Goal: Information Seeking & Learning: Learn about a topic

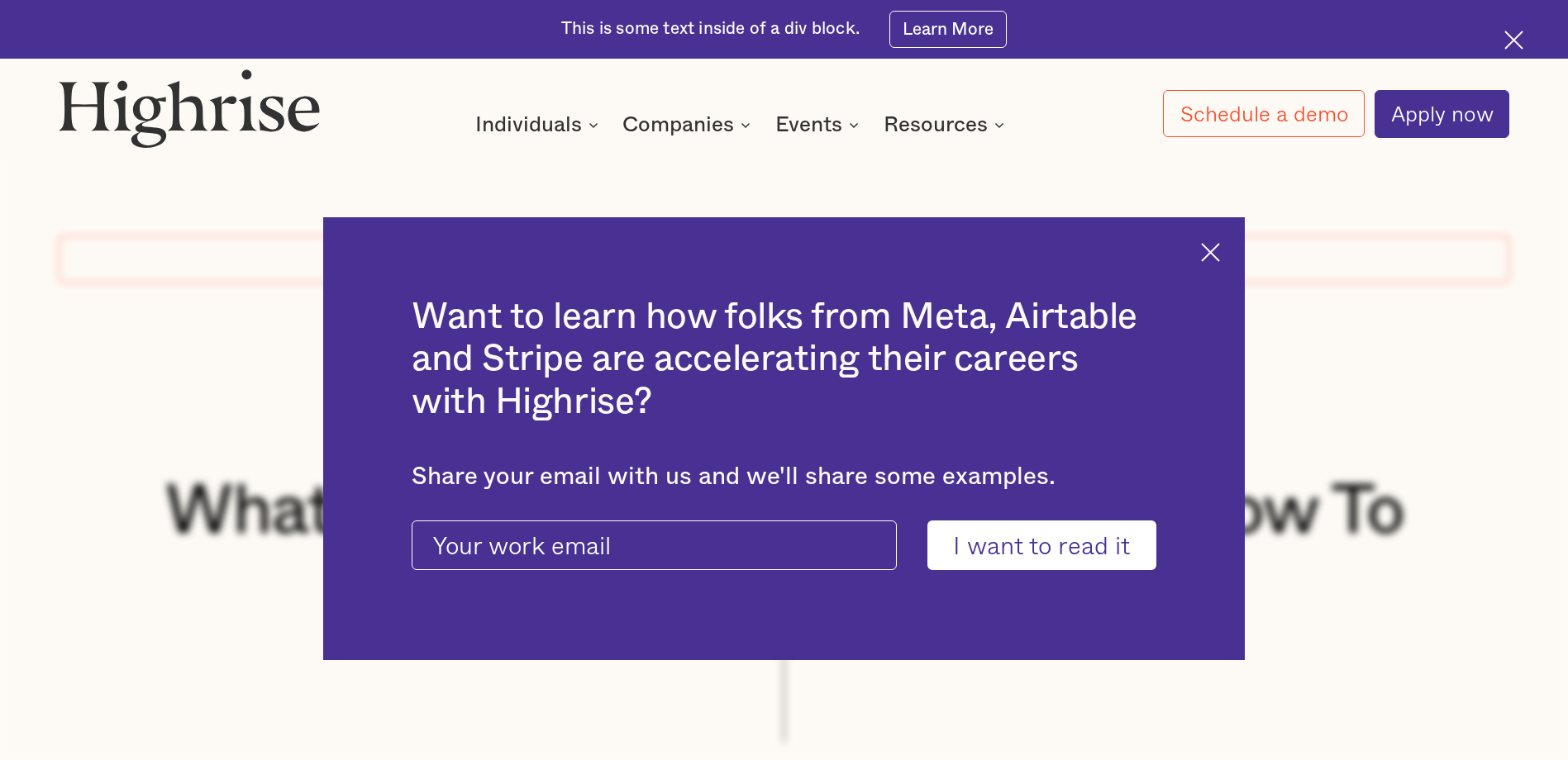
click at [1224, 239] on div "Want to learn how folks from Meta, Airtable and Stripe are accelerating their c…" at bounding box center [783, 439] width 921 height 444
click at [1215, 249] on img at bounding box center [1211, 252] width 19 height 19
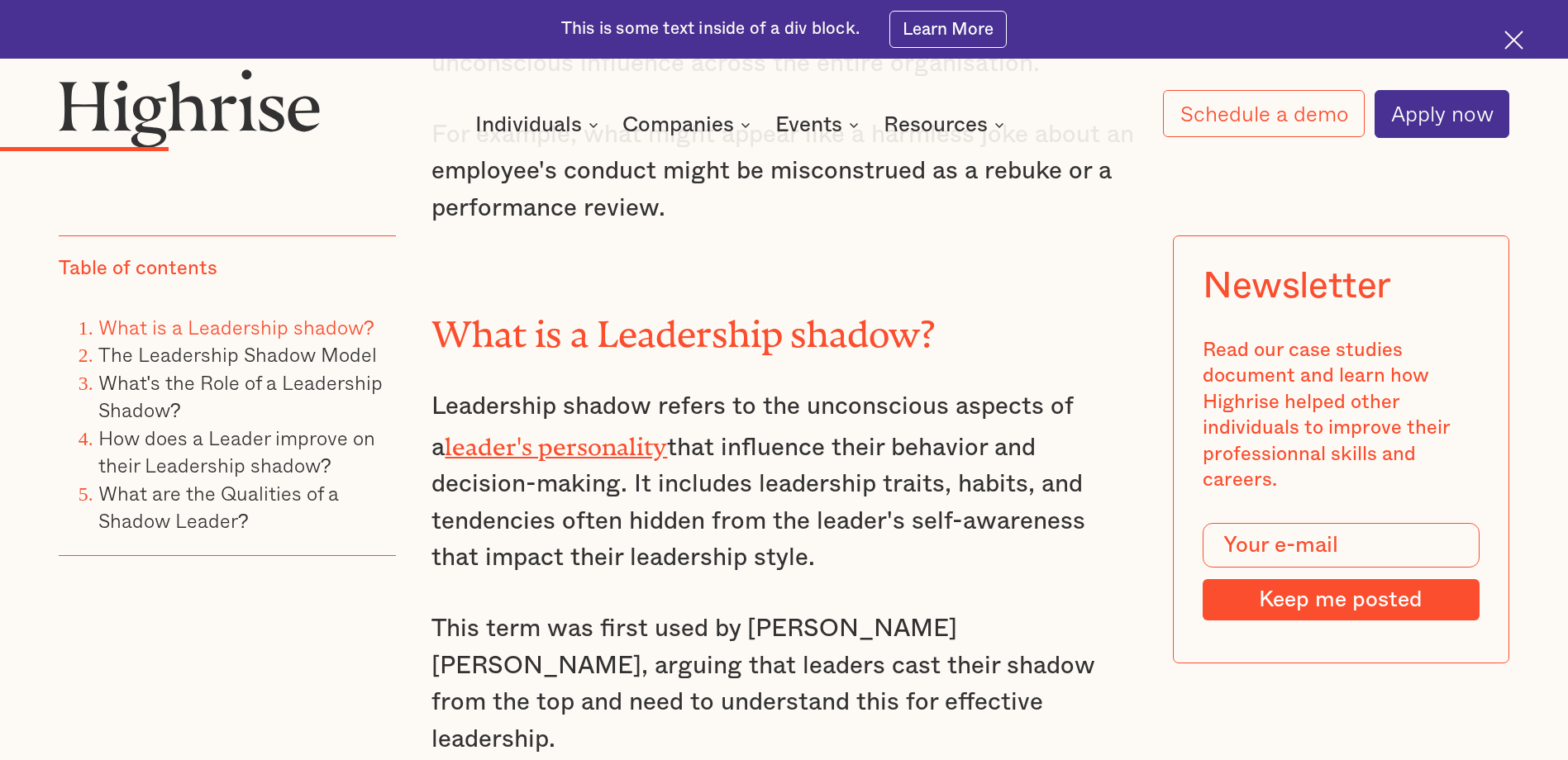
scroll to position [2314, 0]
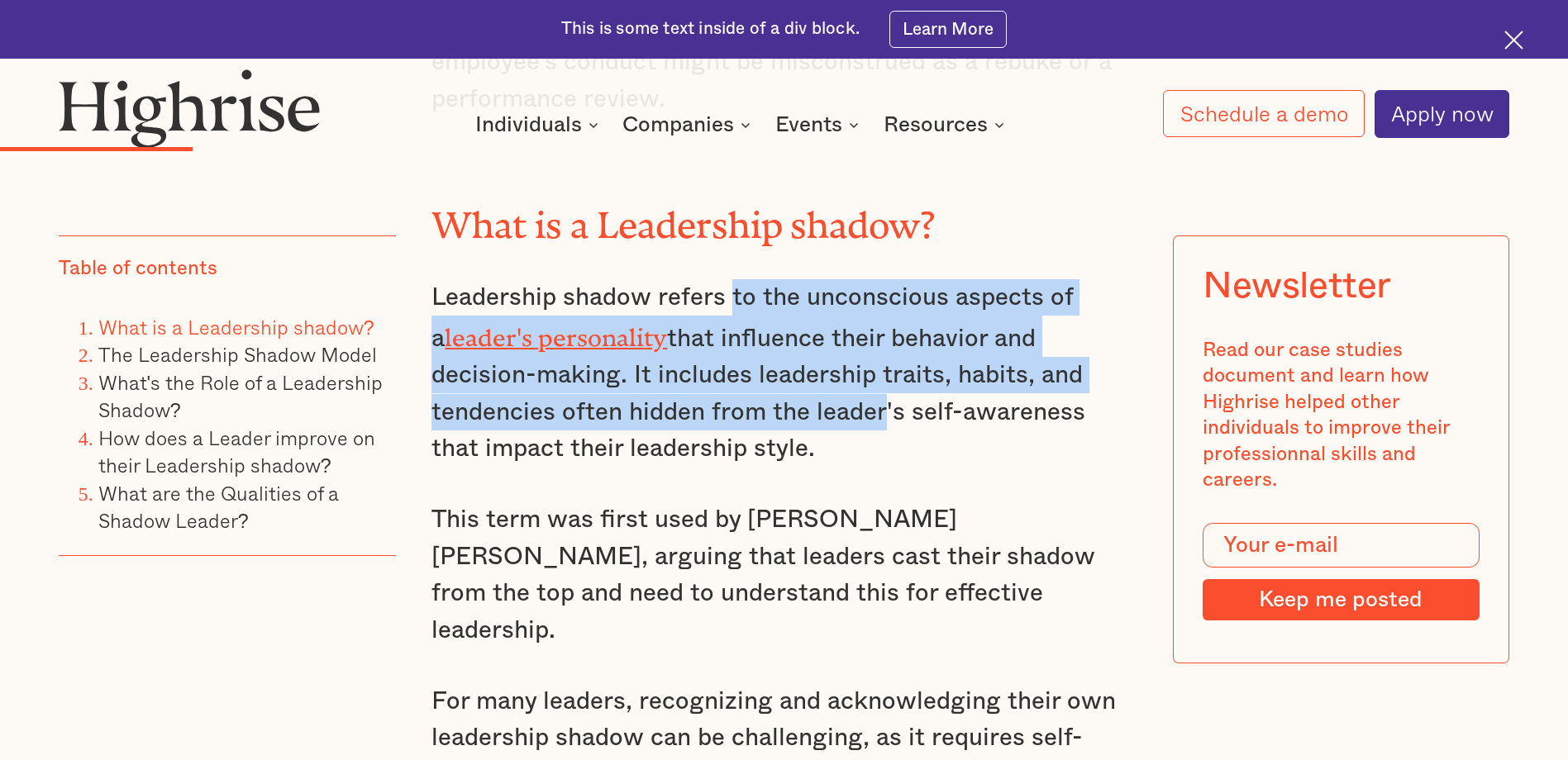
drag, startPoint x: 729, startPoint y: 249, endPoint x: 745, endPoint y: 391, distance: 142.9
click at [745, 391] on p "Leadership shadow refers to the unconscious aspects of a leader's personality t…" at bounding box center [784, 374] width 704 height 188
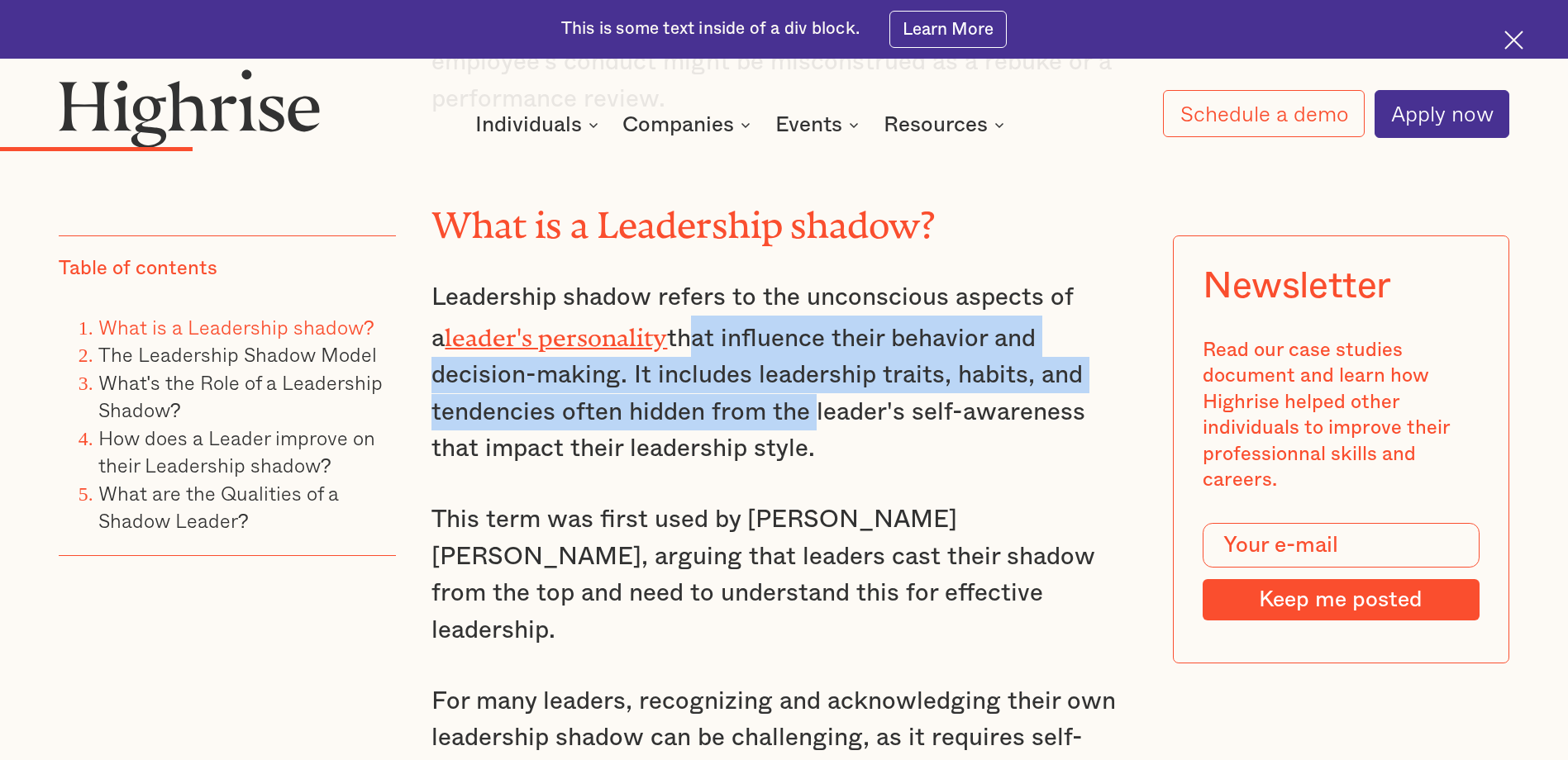
drag, startPoint x: 668, startPoint y: 281, endPoint x: 679, endPoint y: 374, distance: 93.6
click at [679, 374] on p "Leadership shadow refers to the unconscious aspects of a leader's personality t…" at bounding box center [784, 374] width 704 height 188
drag, startPoint x: 679, startPoint y: 374, endPoint x: 689, endPoint y: 315, distance: 59.8
click at [679, 374] on p "Leadership shadow refers to the unconscious aspects of a leader's personality t…" at bounding box center [784, 374] width 704 height 188
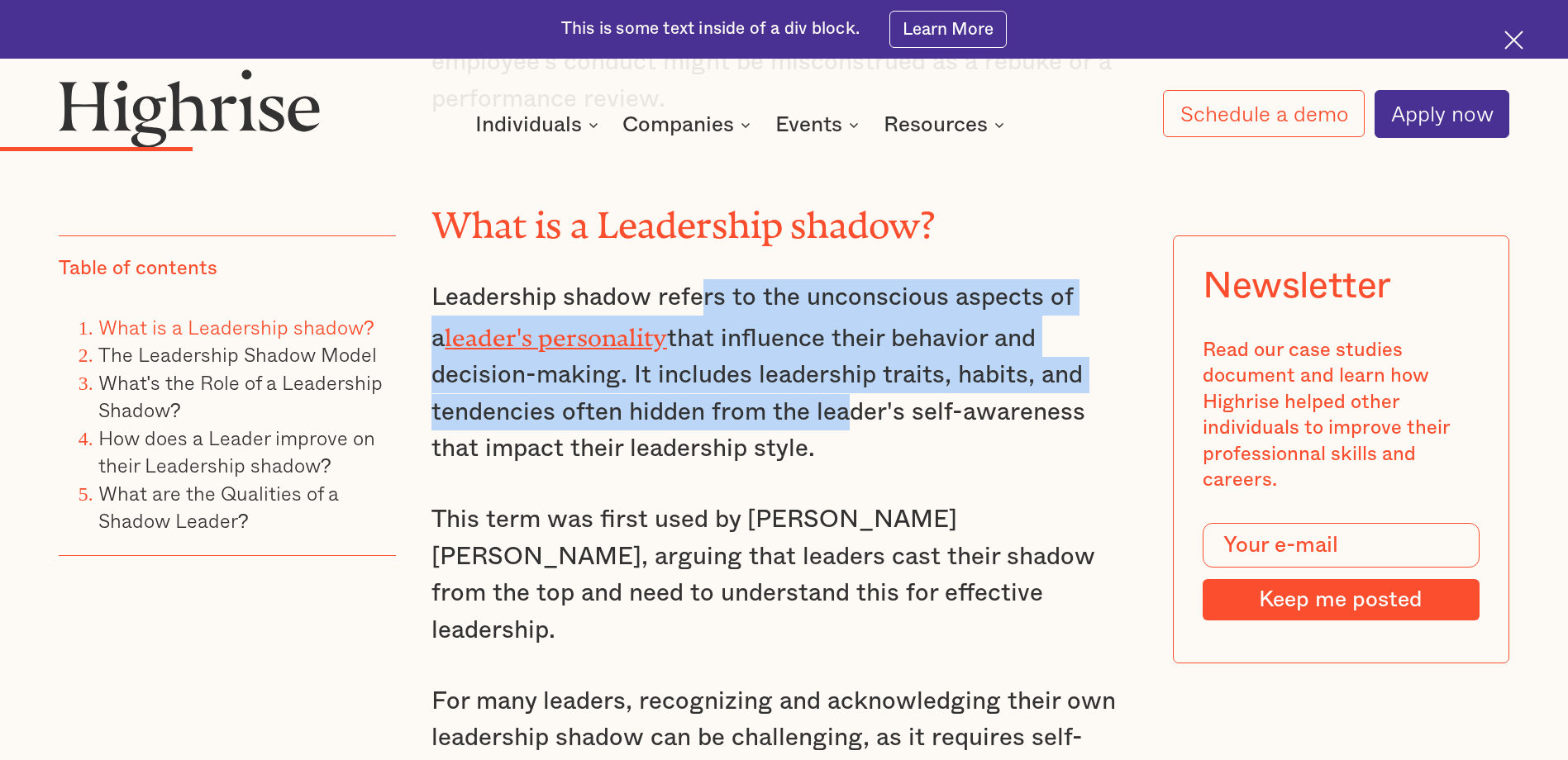
drag, startPoint x: 695, startPoint y: 294, endPoint x: 700, endPoint y: 372, distance: 78.2
click at [700, 372] on p "Leadership shadow refers to the unconscious aspects of a leader's personality t…" at bounding box center [784, 374] width 704 height 188
drag, startPoint x: 700, startPoint y: 372, endPoint x: 696, endPoint y: 351, distance: 21.4
click at [700, 372] on p "Leadership shadow refers to the unconscious aspects of a leader's personality t…" at bounding box center [784, 374] width 704 height 188
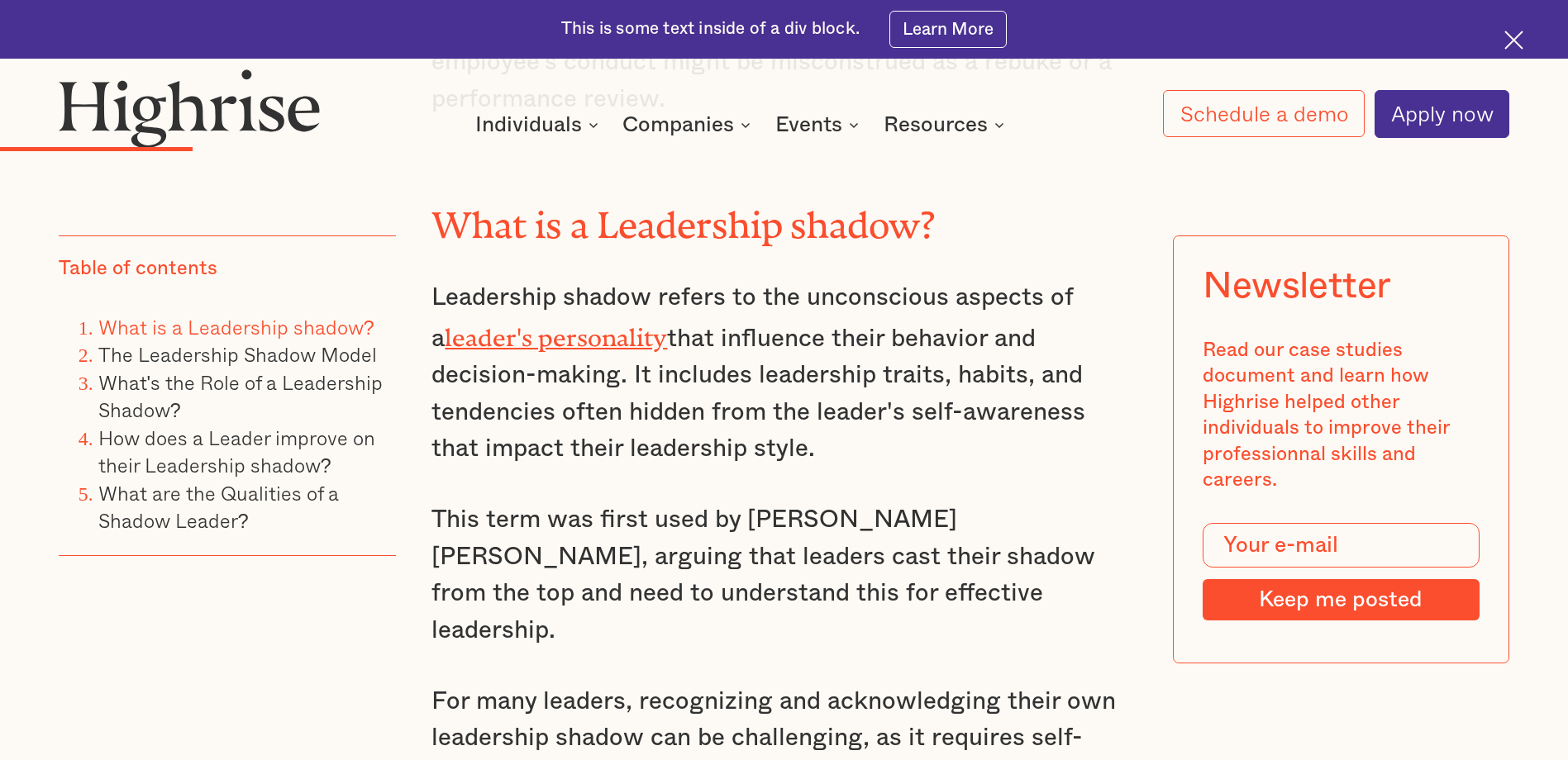
drag, startPoint x: 680, startPoint y: 266, endPoint x: 675, endPoint y: 402, distance: 136.1
click at [675, 402] on p "Leadership shadow refers to the unconscious aspects of a leader's personality t…" at bounding box center [784, 374] width 704 height 188
drag, startPoint x: 685, startPoint y: 398, endPoint x: 669, endPoint y: 265, distance: 134.0
click at [669, 280] on p "Leadership shadow refers to the unconscious aspects of a leader's personality t…" at bounding box center [784, 374] width 704 height 188
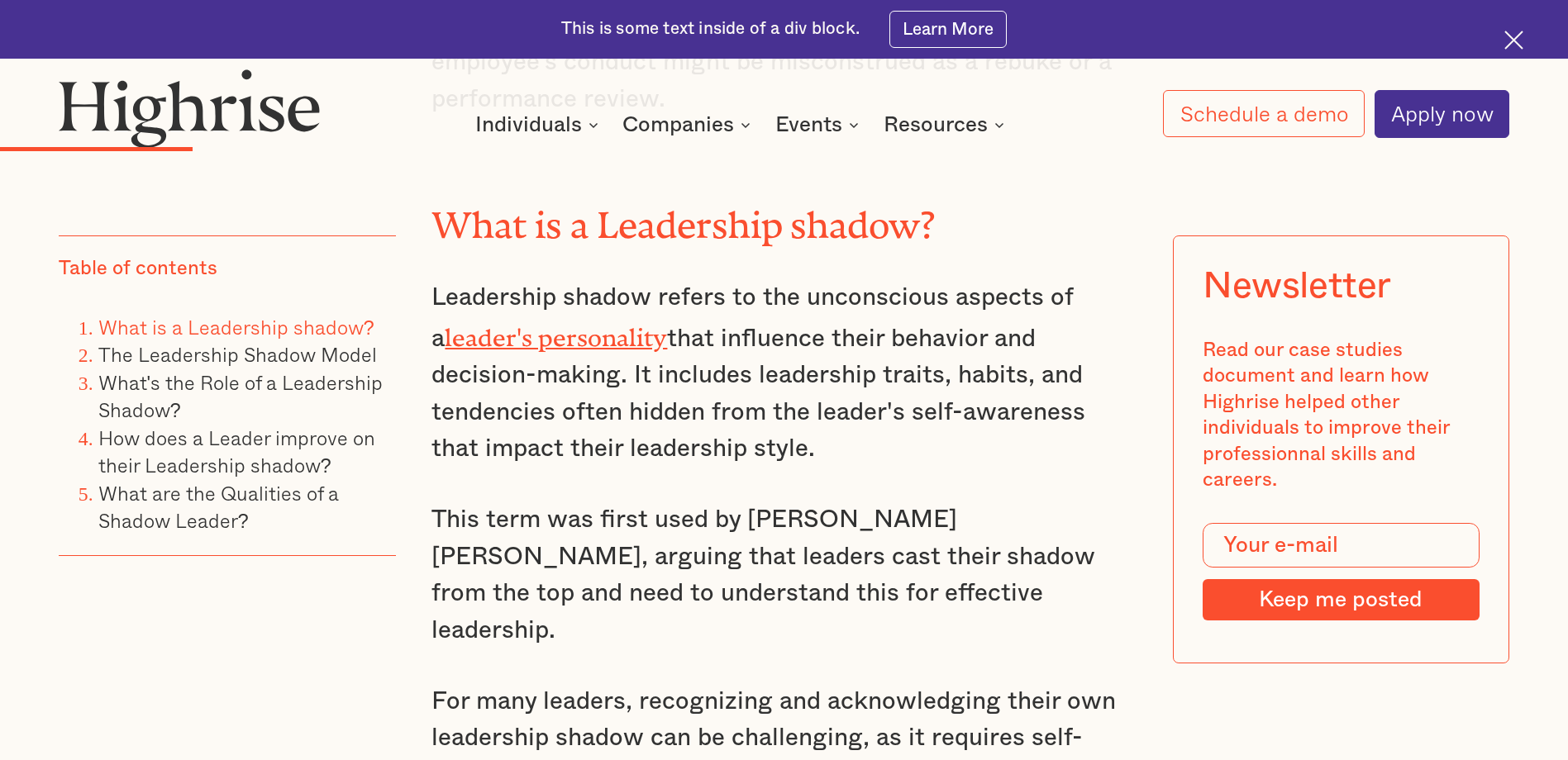
drag, startPoint x: 669, startPoint y: 265, endPoint x: 677, endPoint y: 261, distance: 8.9
click at [677, 280] on p "Leadership shadow refers to the unconscious aspects of a leader's personality t…" at bounding box center [784, 374] width 704 height 188
drag, startPoint x: 674, startPoint y: 257, endPoint x: 678, endPoint y: 402, distance: 145.1
click at [678, 402] on p "Leadership shadow refers to the unconscious aspects of a leader's personality t…" at bounding box center [784, 374] width 704 height 188
drag, startPoint x: 678, startPoint y: 402, endPoint x: 687, endPoint y: 401, distance: 9.1
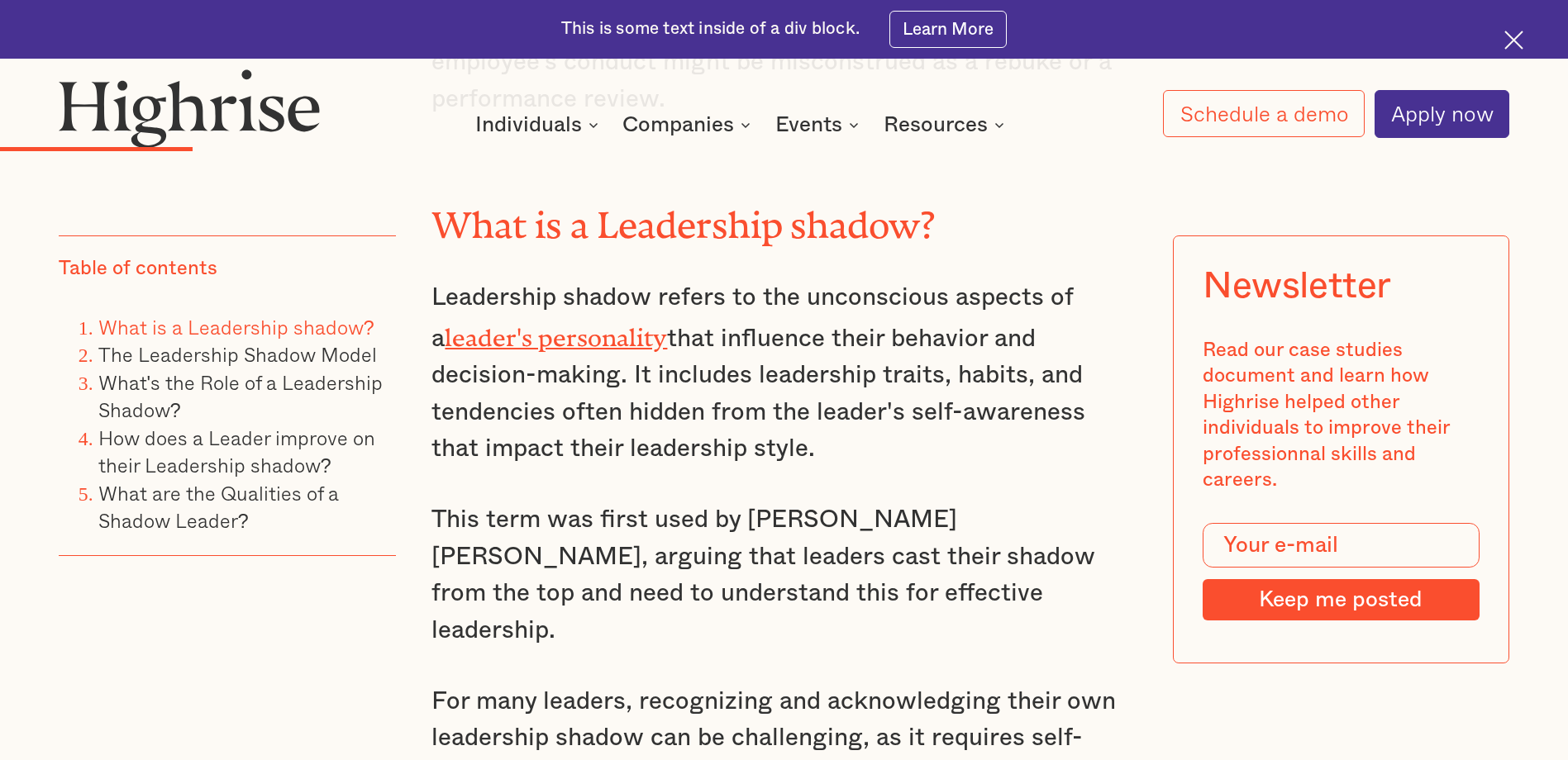
click at [678, 402] on p "Leadership shadow refers to the unconscious aspects of a leader's personality t…" at bounding box center [784, 374] width 704 height 188
drag, startPoint x: 687, startPoint y: 401, endPoint x: 685, endPoint y: 255, distance: 146.0
click at [685, 280] on p "Leadership shadow refers to the unconscious aspects of a leader's personality t…" at bounding box center [784, 374] width 704 height 188
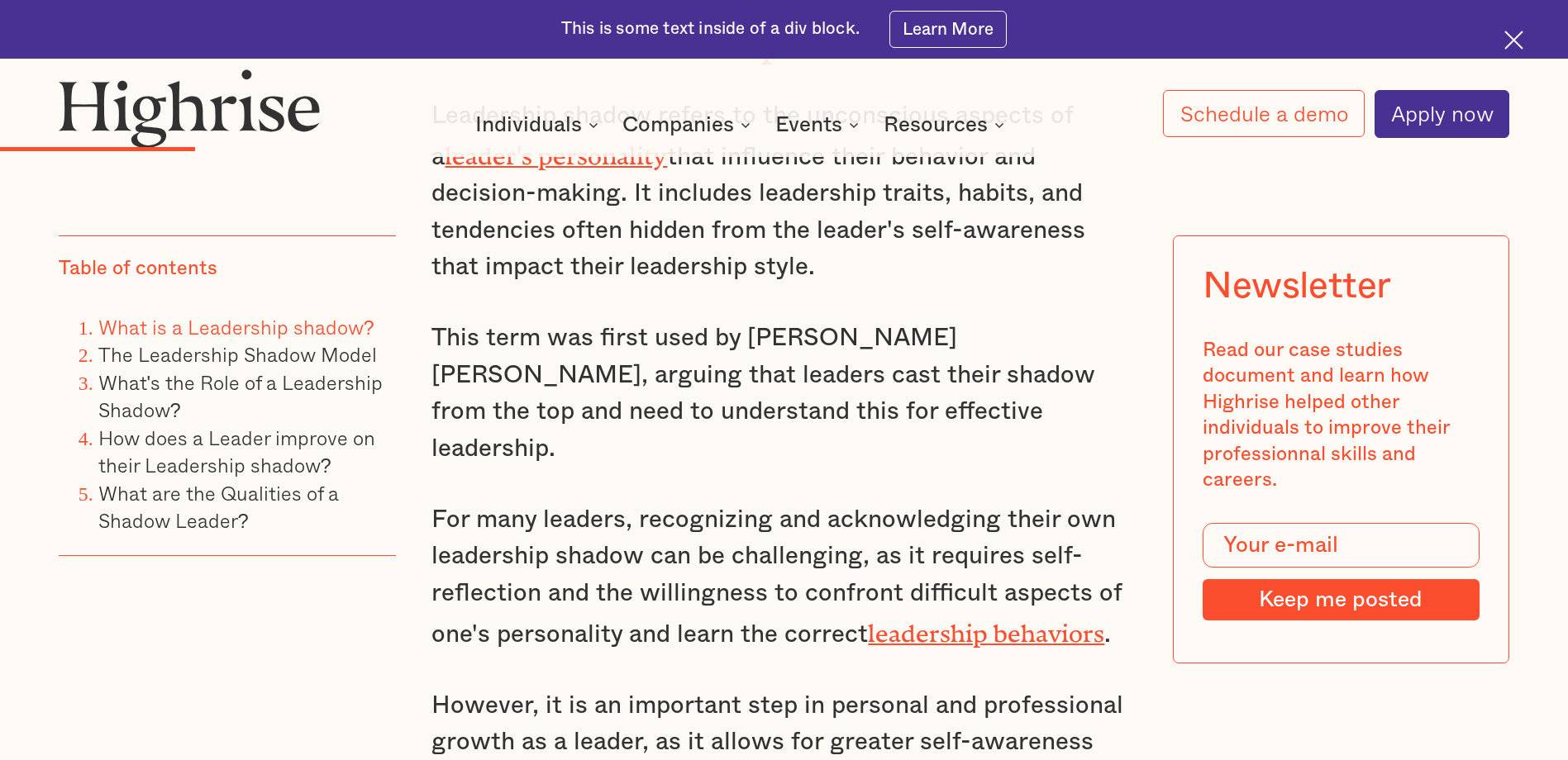
scroll to position [2562, 0]
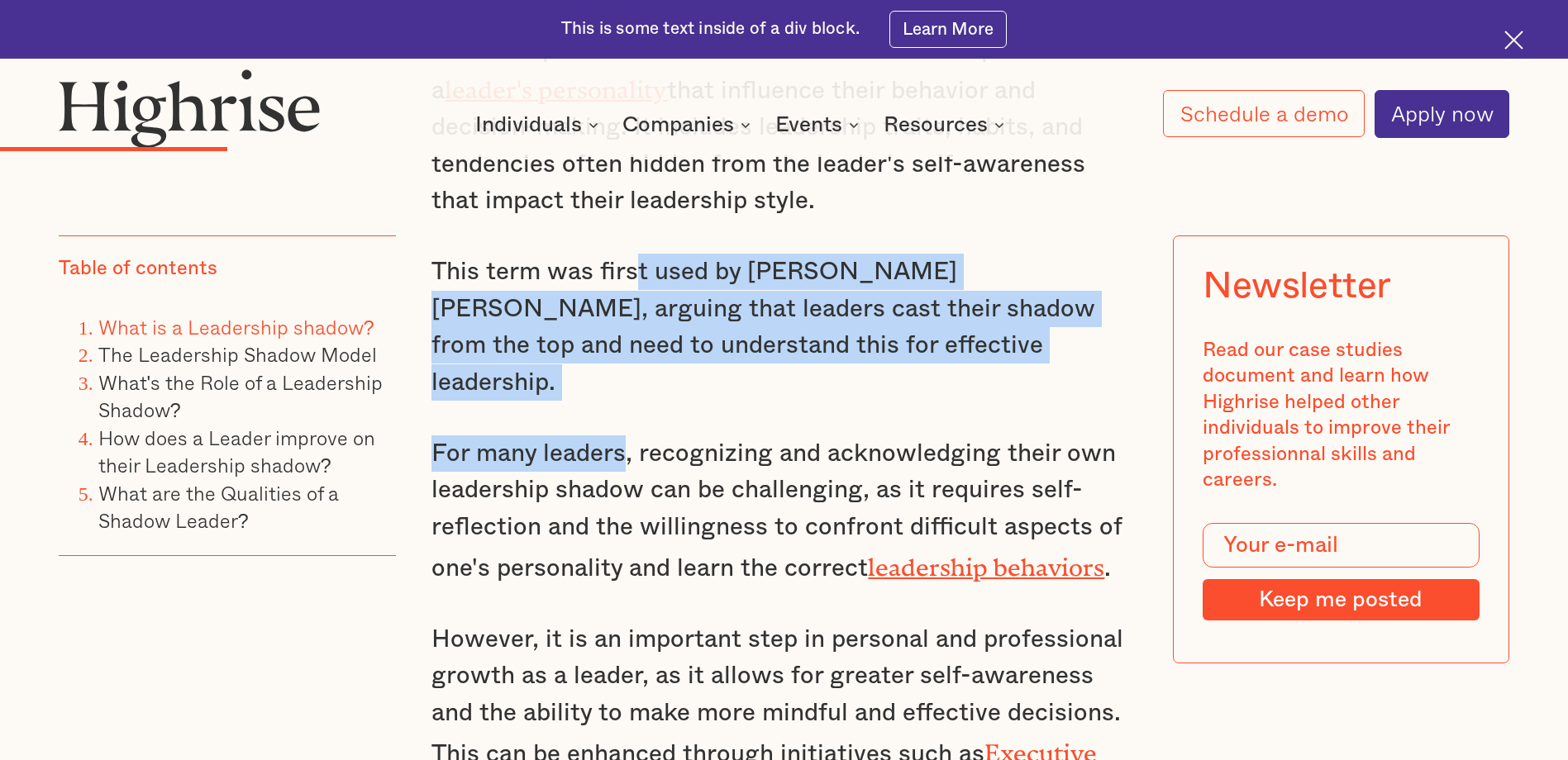
drag, startPoint x: 634, startPoint y: 228, endPoint x: 622, endPoint y: 378, distance: 150.5
click at [622, 436] on p "For many leaders, recognizing and acknowledging their own leadership shadow can…" at bounding box center [784, 512] width 704 height 152
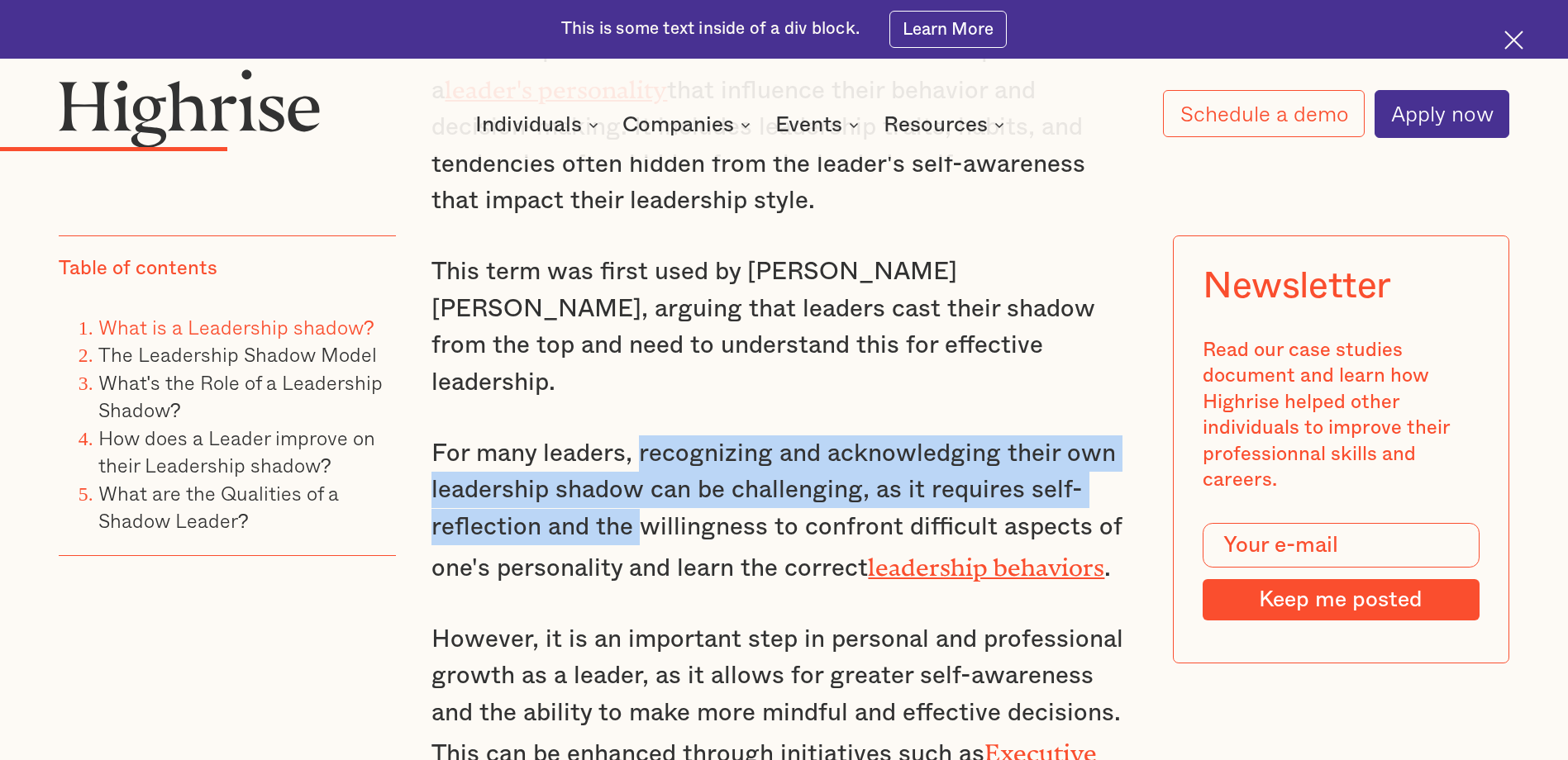
drag, startPoint x: 635, startPoint y: 377, endPoint x: 645, endPoint y: 463, distance: 86.6
click at [645, 463] on p "For many leaders, recognizing and acknowledging their own leadership shadow can…" at bounding box center [784, 512] width 704 height 152
drag, startPoint x: 645, startPoint y: 463, endPoint x: 643, endPoint y: 450, distance: 13.2
click at [643, 464] on p "For many leaders, recognizing and acknowledging their own leadership shadow can…" at bounding box center [784, 512] width 704 height 152
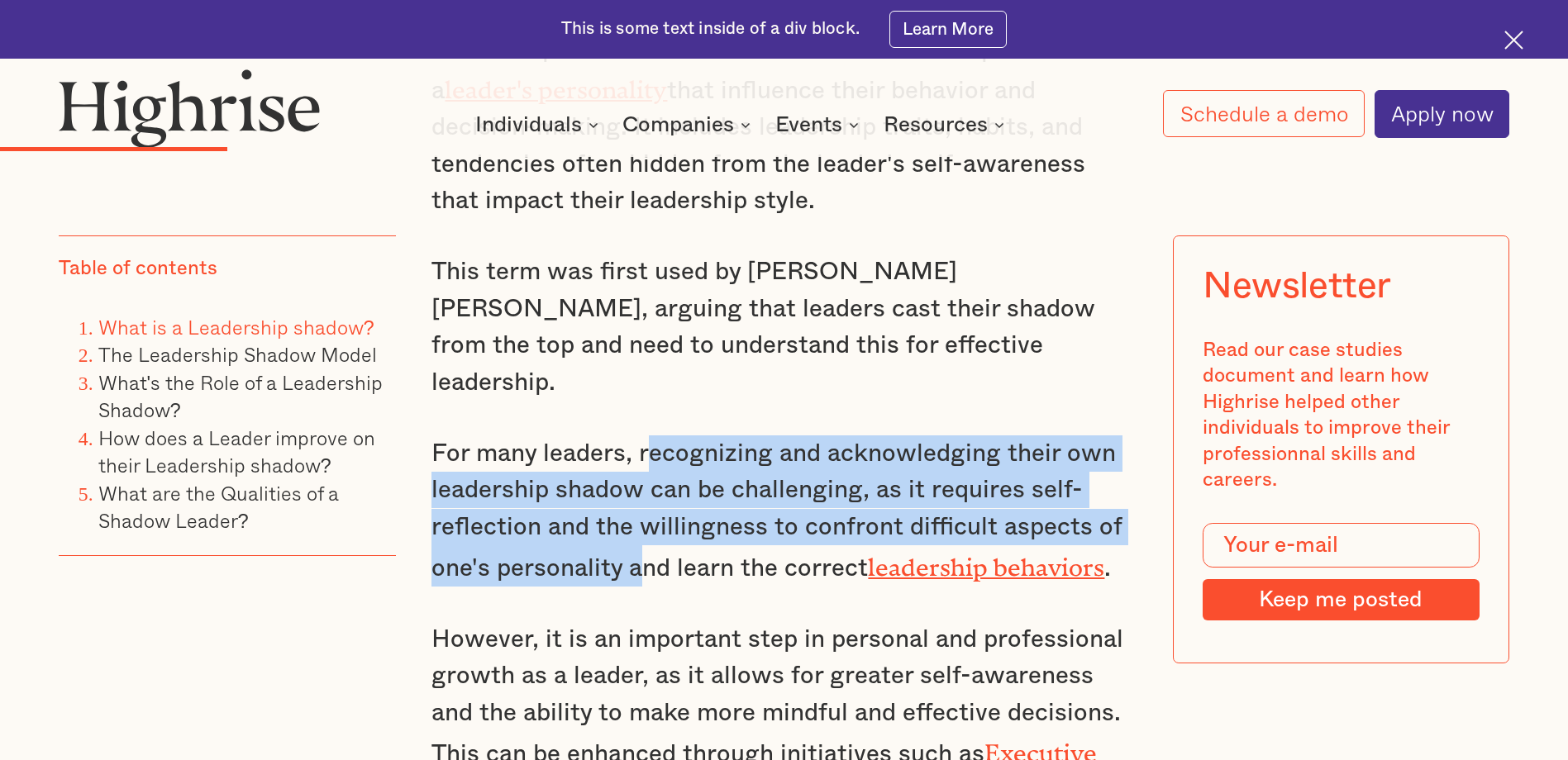
drag, startPoint x: 653, startPoint y: 383, endPoint x: 645, endPoint y: 475, distance: 92.3
click at [645, 475] on p "For many leaders, recognizing and acknowledging their own leadership shadow can…" at bounding box center [784, 512] width 704 height 152
drag, startPoint x: 645, startPoint y: 475, endPoint x: 641, endPoint y: 461, distance: 14.6
click at [643, 475] on p "For many leaders, recognizing and acknowledging their own leadership shadow can…" at bounding box center [784, 512] width 704 height 152
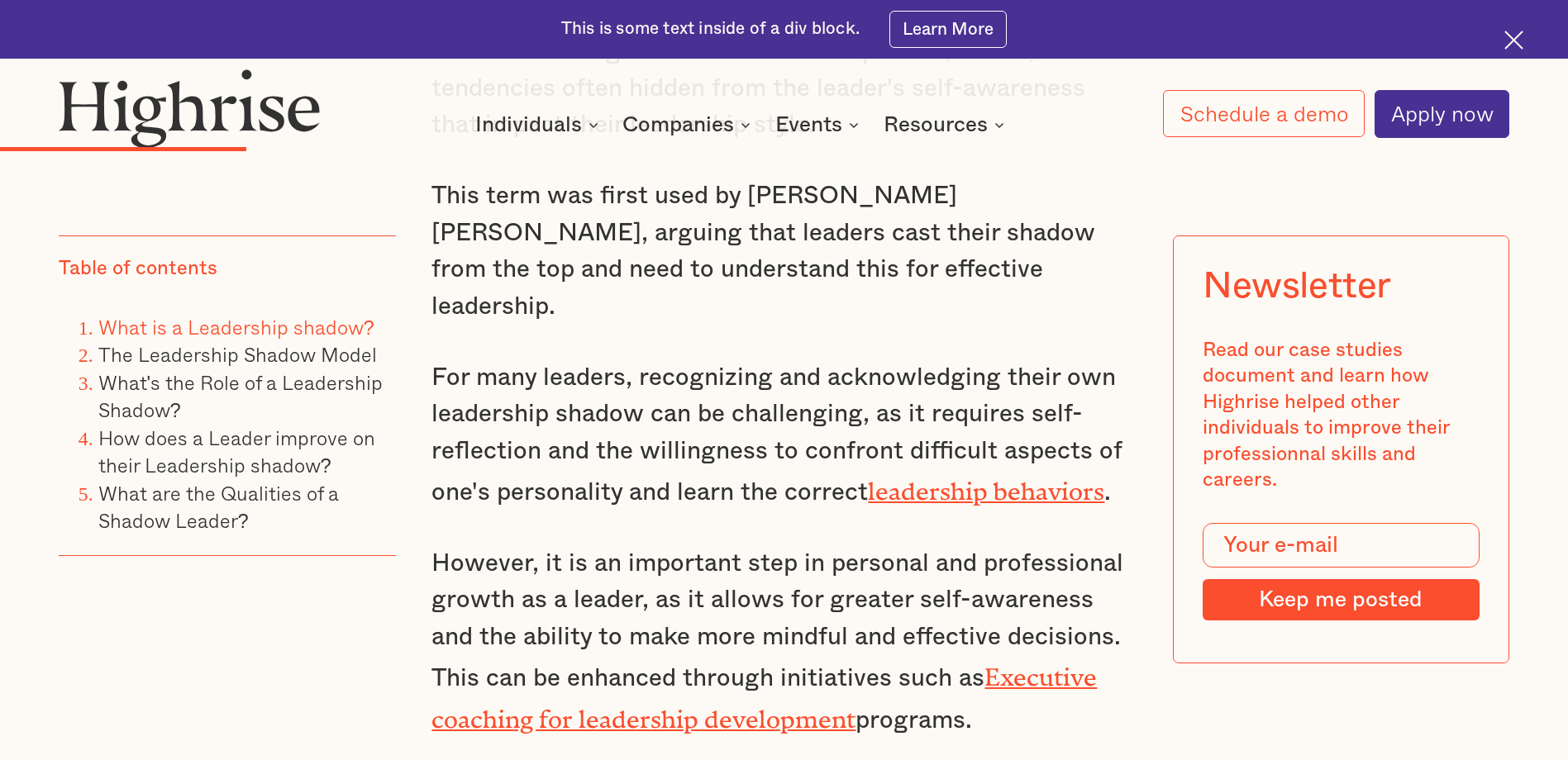
scroll to position [2727, 0]
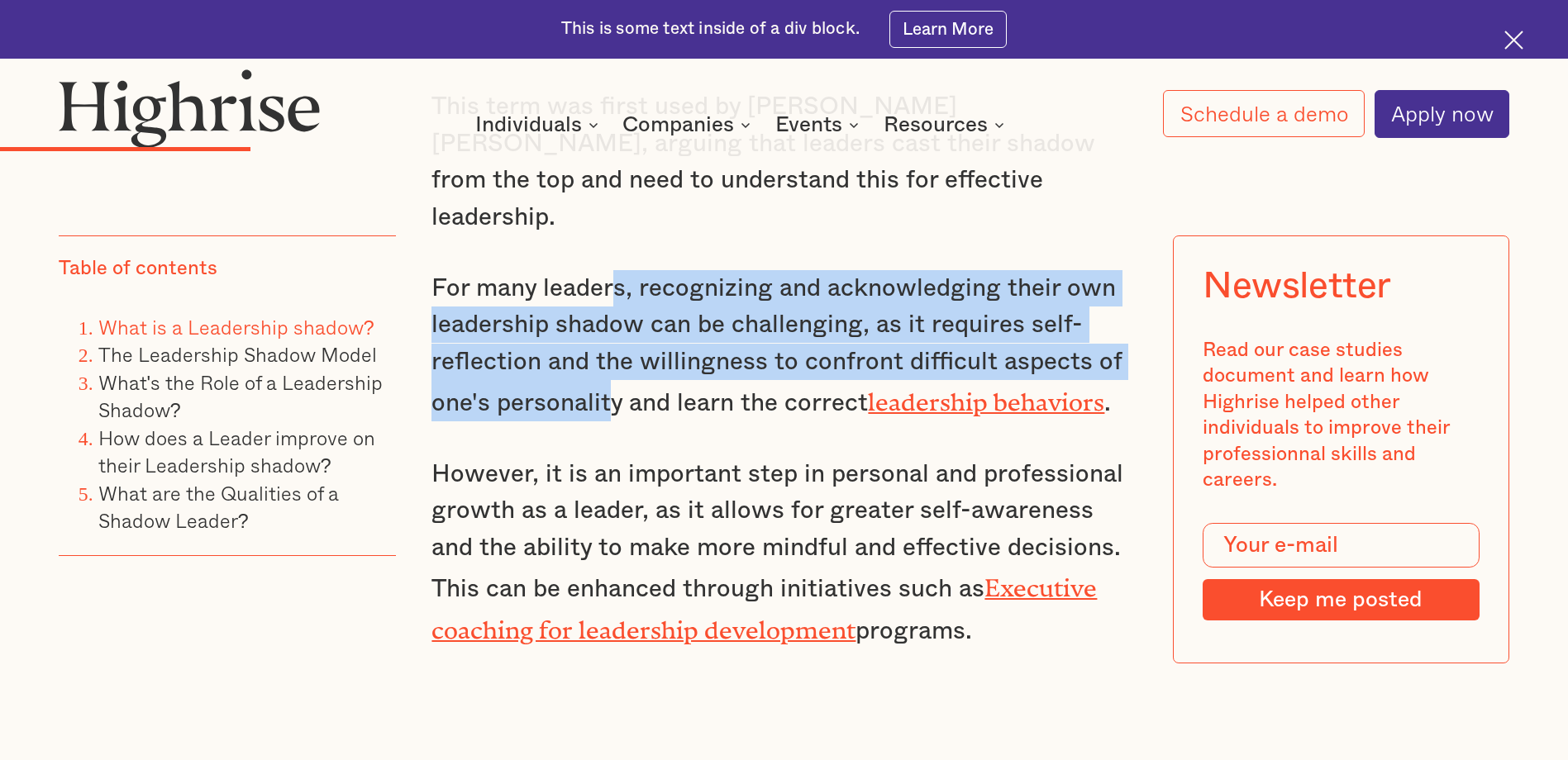
click at [611, 338] on p "For many leaders, recognizing and acknowledging their own leadership shadow can…" at bounding box center [784, 346] width 704 height 152
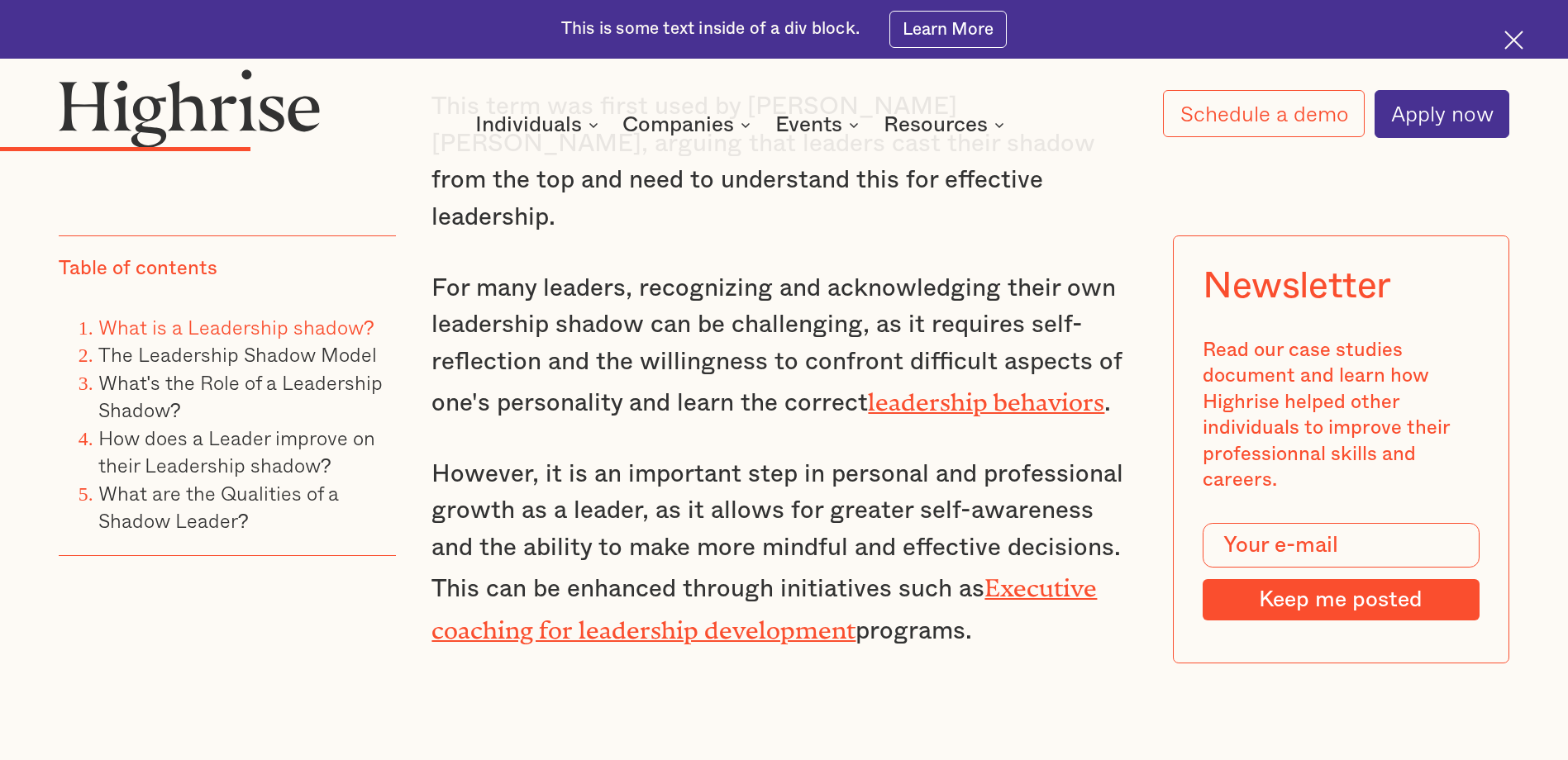
click at [904, 388] on link "leadership behaviors" at bounding box center [986, 396] width 237 height 15
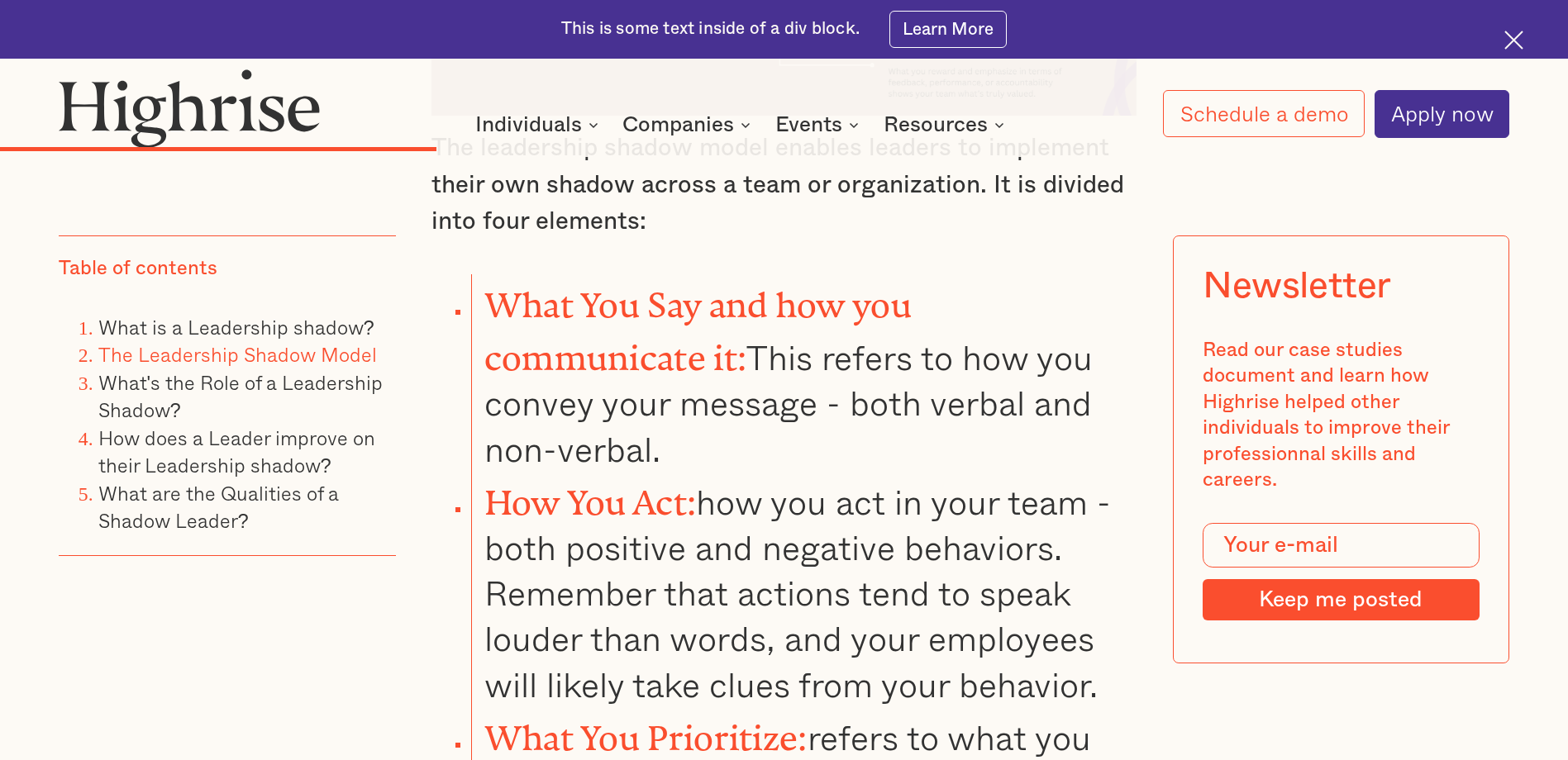
scroll to position [4133, 0]
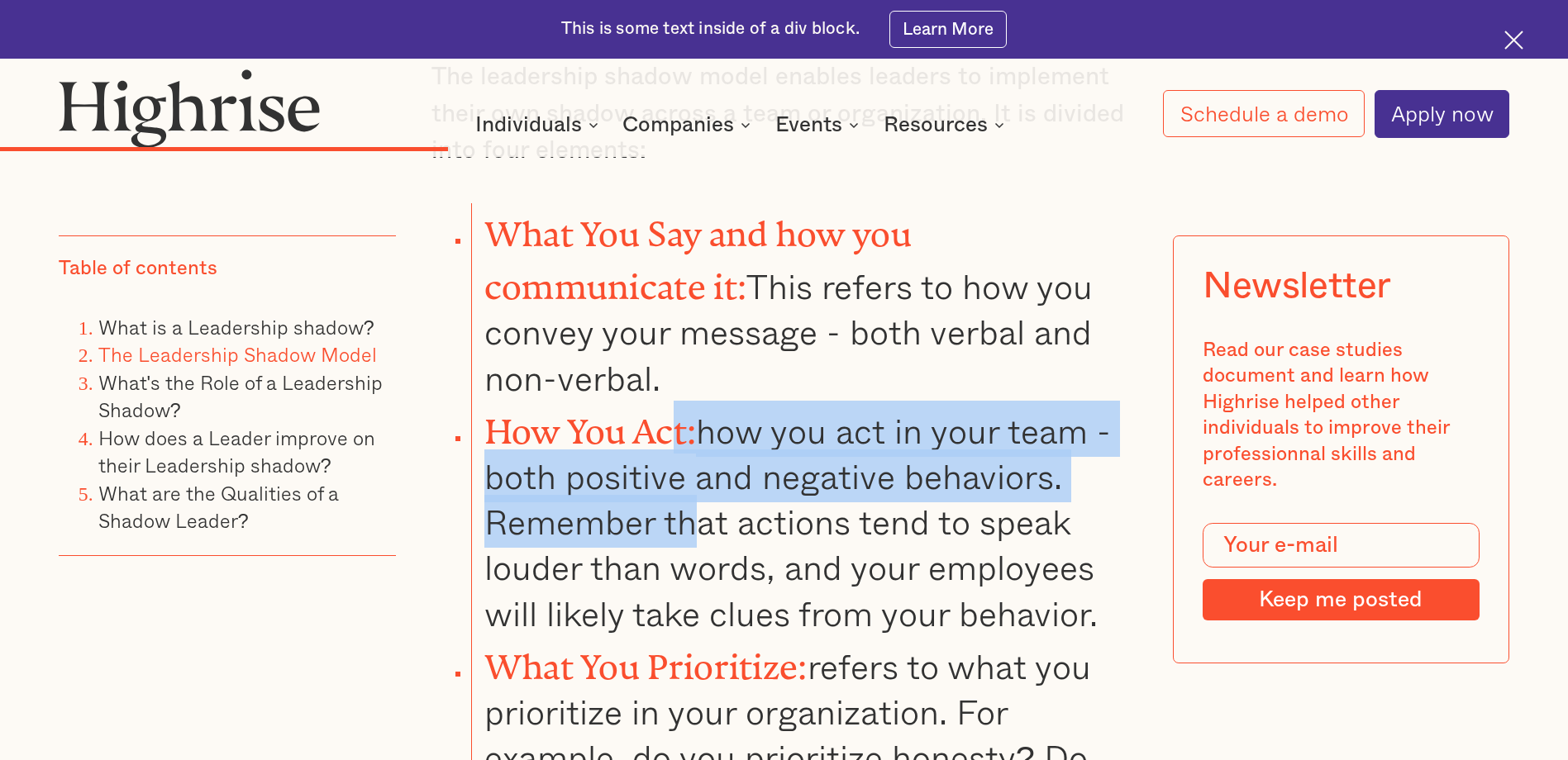
drag, startPoint x: 680, startPoint y: 336, endPoint x: 699, endPoint y: 438, distance: 103.8
click at [699, 438] on li "How You Act: how you act in your team -both positive and negative behaviors. Re…" at bounding box center [804, 519] width 665 height 236
click at [699, 436] on li "How You Act: how you act in your team -both positive and negative behaviors. Re…" at bounding box center [804, 519] width 665 height 236
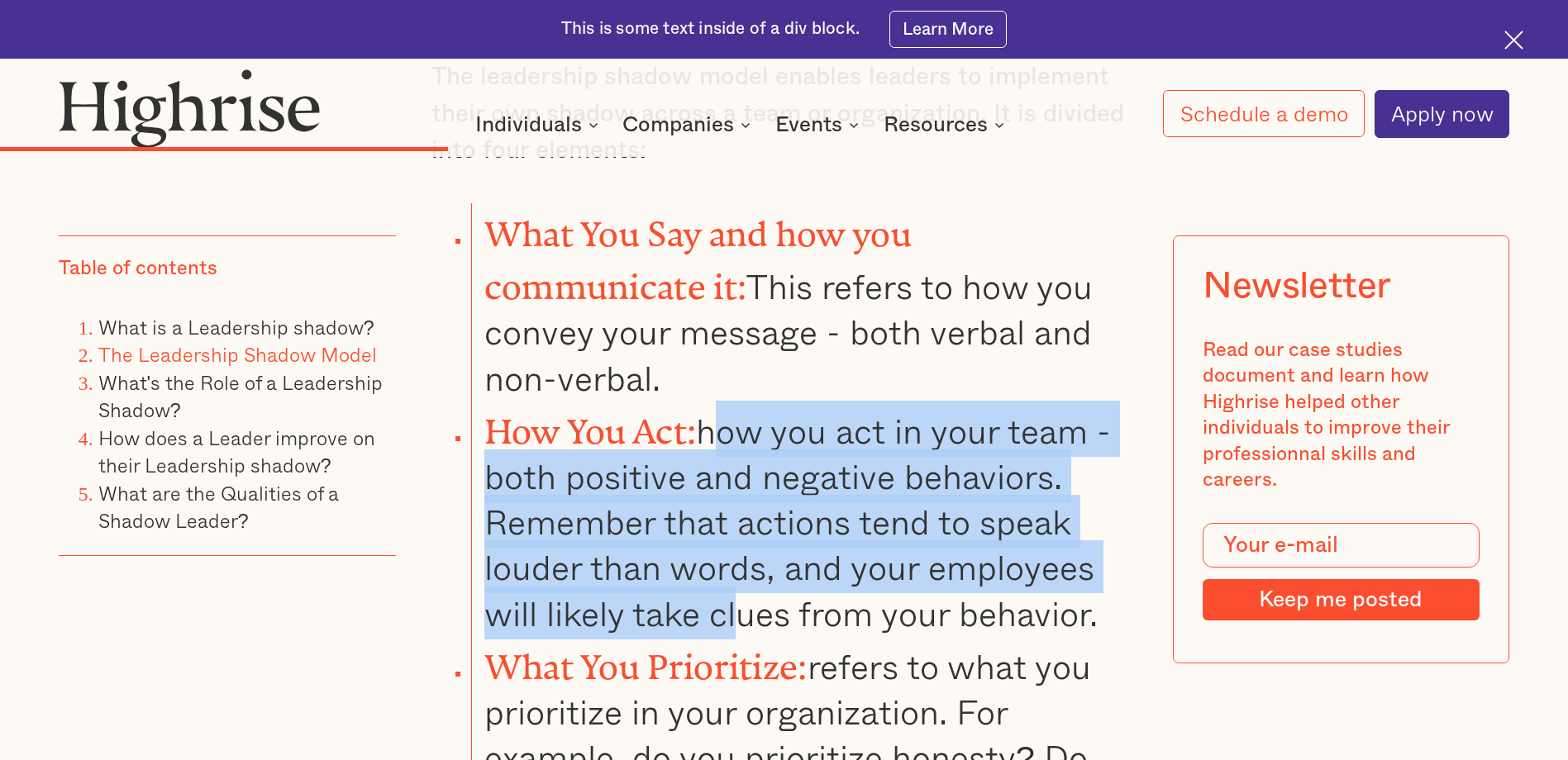
drag, startPoint x: 716, startPoint y: 342, endPoint x: 734, endPoint y: 498, distance: 157.0
click at [734, 498] on li "How You Act: how you act in your team -both positive and negative behaviors. Re…" at bounding box center [804, 519] width 665 height 236
click at [734, 495] on li "How You Act: how you act in your team -both positive and negative behaviors. Re…" at bounding box center [804, 519] width 665 height 236
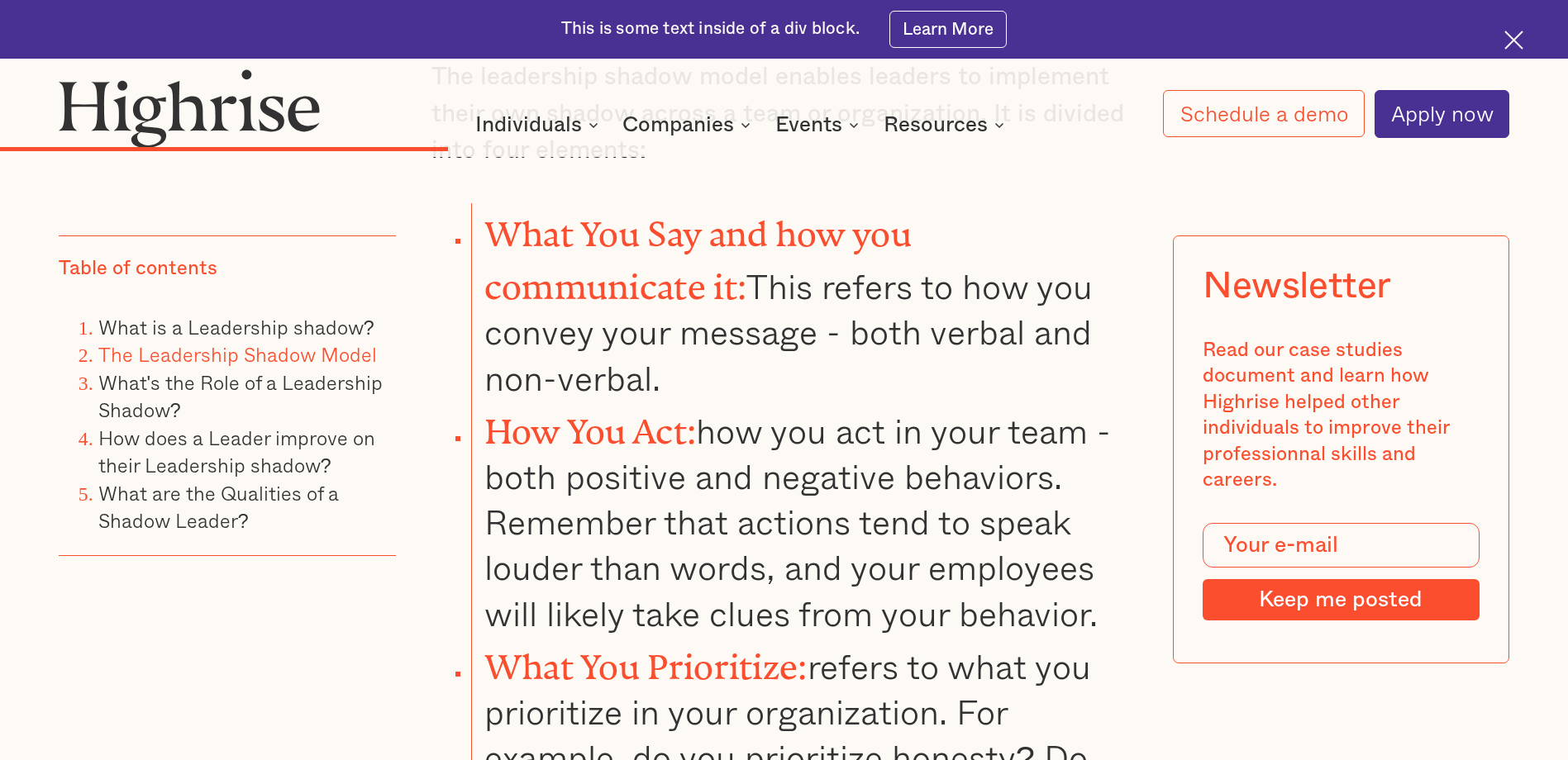
click at [753, 501] on li "How You Act: how you act in your team -both positive and negative behaviors. Re…" at bounding box center [804, 519] width 665 height 236
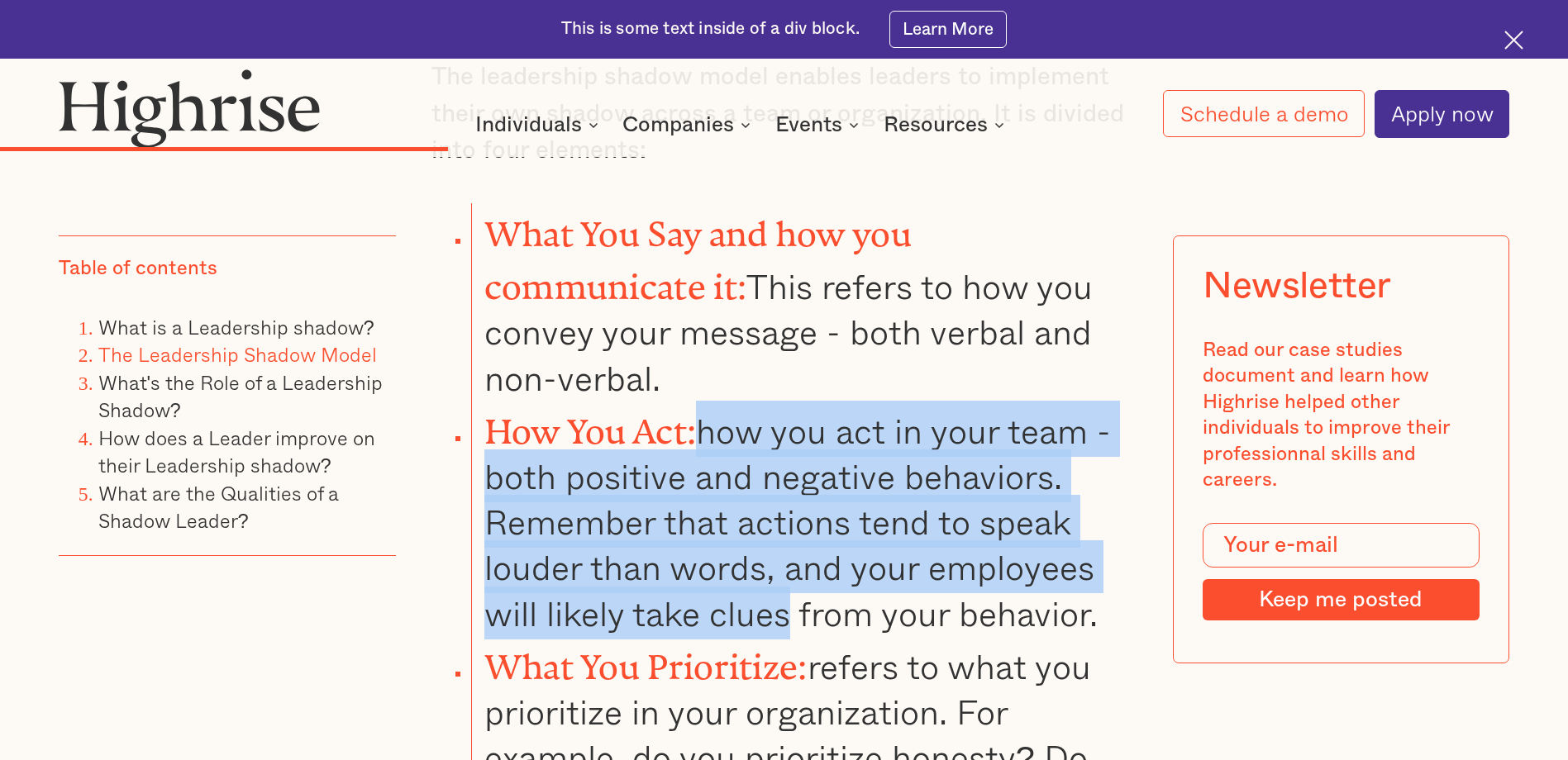
drag, startPoint x: 792, startPoint y: 512, endPoint x: 710, endPoint y: 321, distance: 207.9
click at [710, 401] on li "How You Act: how you act in your team -both positive and negative behaviors. Re…" at bounding box center [804, 519] width 665 height 236
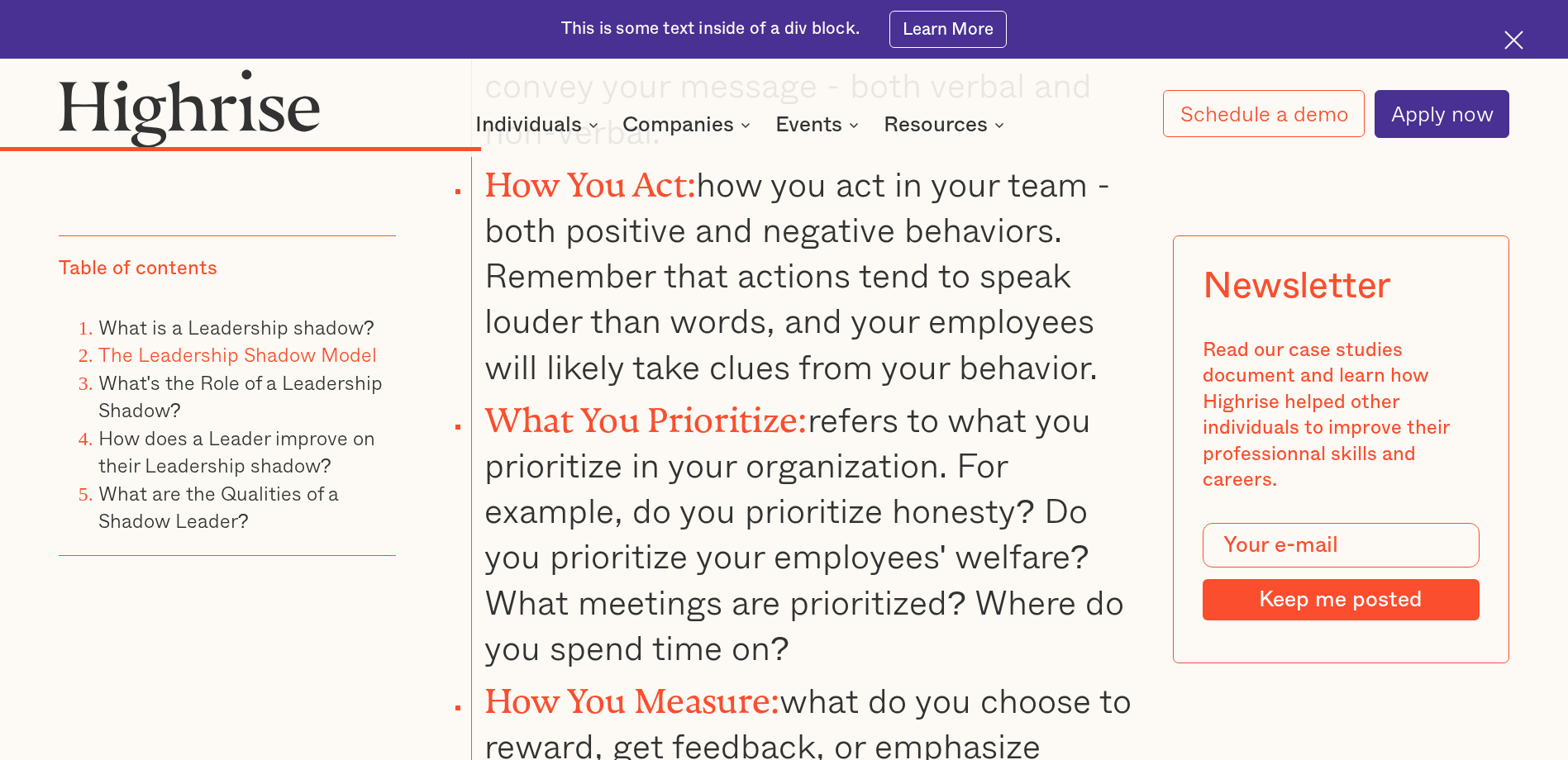
scroll to position [4380, 0]
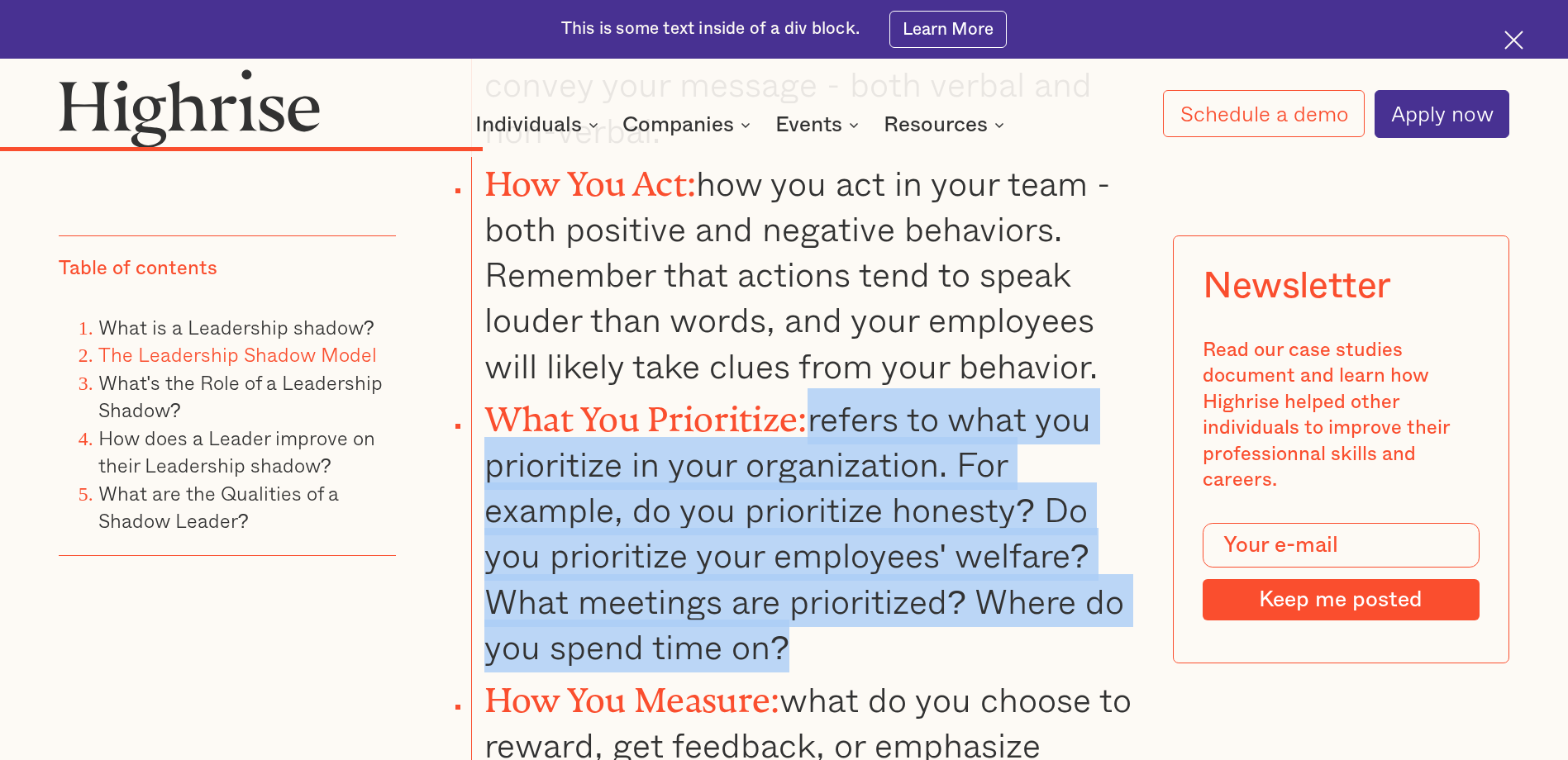
drag, startPoint x: 826, startPoint y: 325, endPoint x: 850, endPoint y: 527, distance: 203.4
click at [850, 527] on li "What You Prioritize: refers to what you prioritize in your organization. For ex…" at bounding box center [804, 528] width 665 height 281
click at [850, 526] on li "What You Prioritize: refers to what you prioritize in your organization. For ex…" at bounding box center [804, 528] width 665 height 281
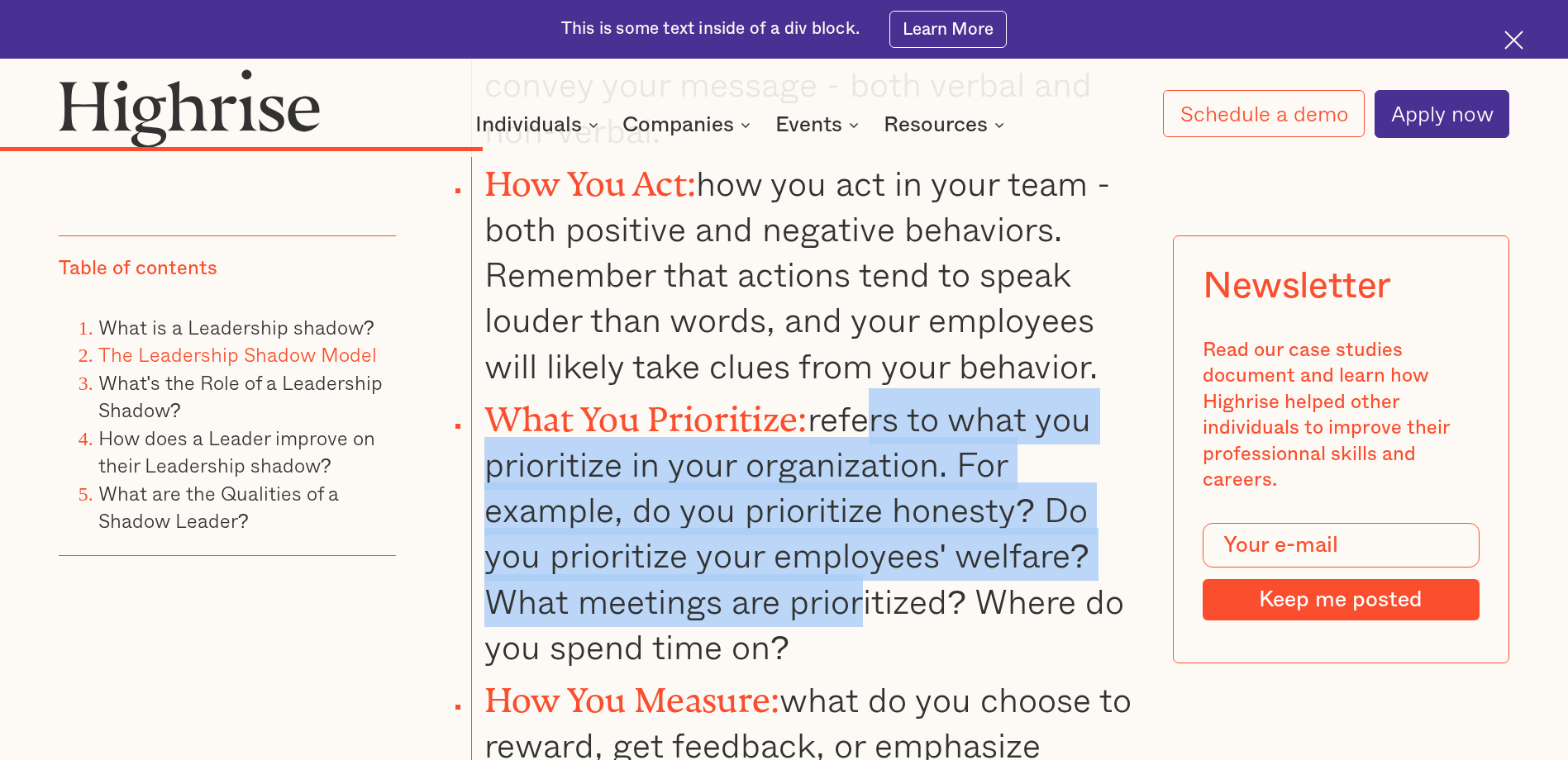
drag, startPoint x: 867, startPoint y: 519, endPoint x: 871, endPoint y: 315, distance: 204.0
click at [871, 388] on li "What You Prioritize: refers to what you prioritize in your organization. For ex…" at bounding box center [804, 528] width 665 height 281
click at [869, 388] on li "What You Prioritize: refers to what you prioritize in your organization. For ex…" at bounding box center [804, 528] width 665 height 281
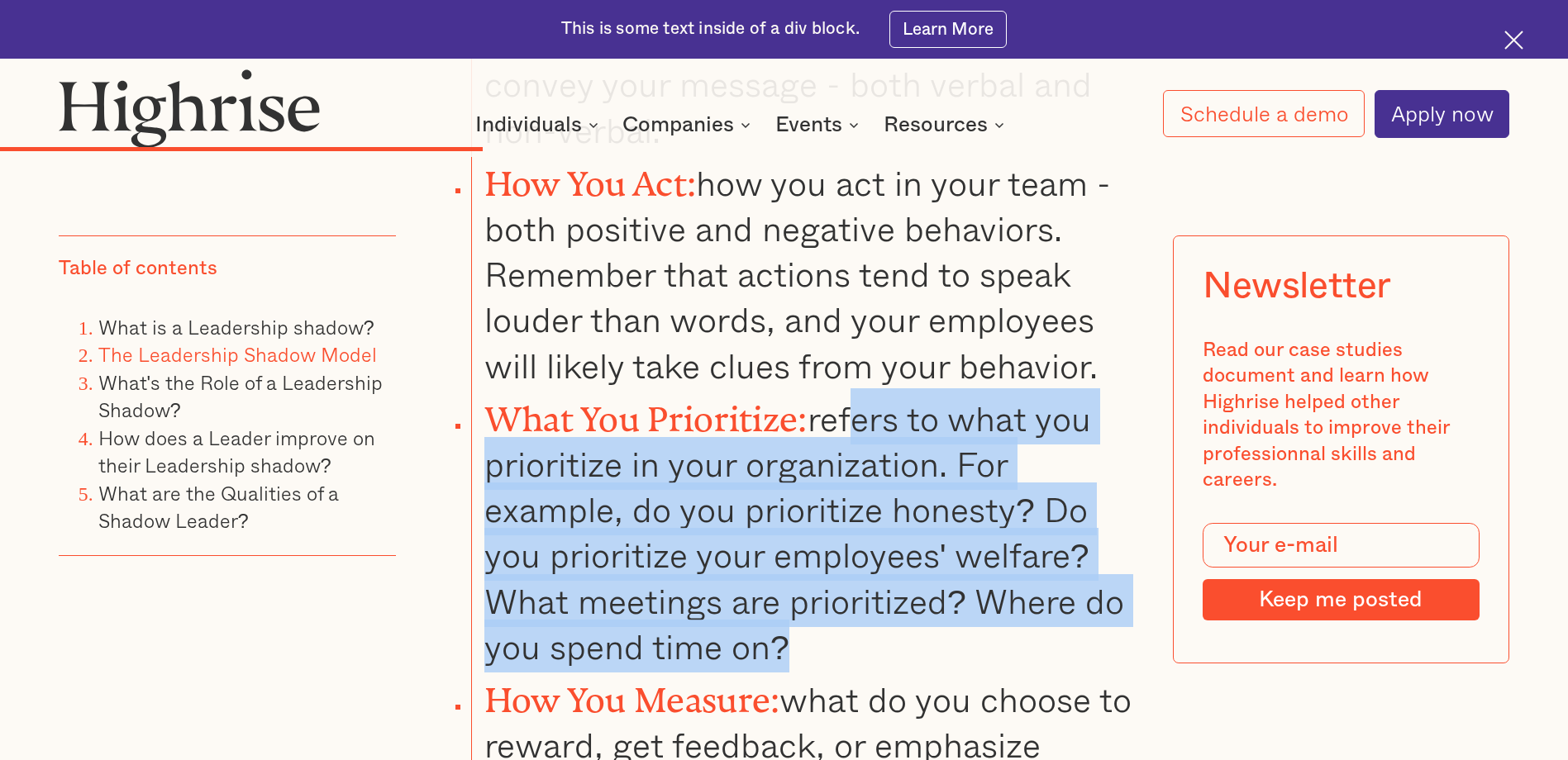
drag, startPoint x: 854, startPoint y: 360, endPoint x: 858, endPoint y: 539, distance: 179.0
click at [858, 539] on li "What You Prioritize: refers to what you prioritize in your organization. For ex…" at bounding box center [804, 528] width 665 height 281
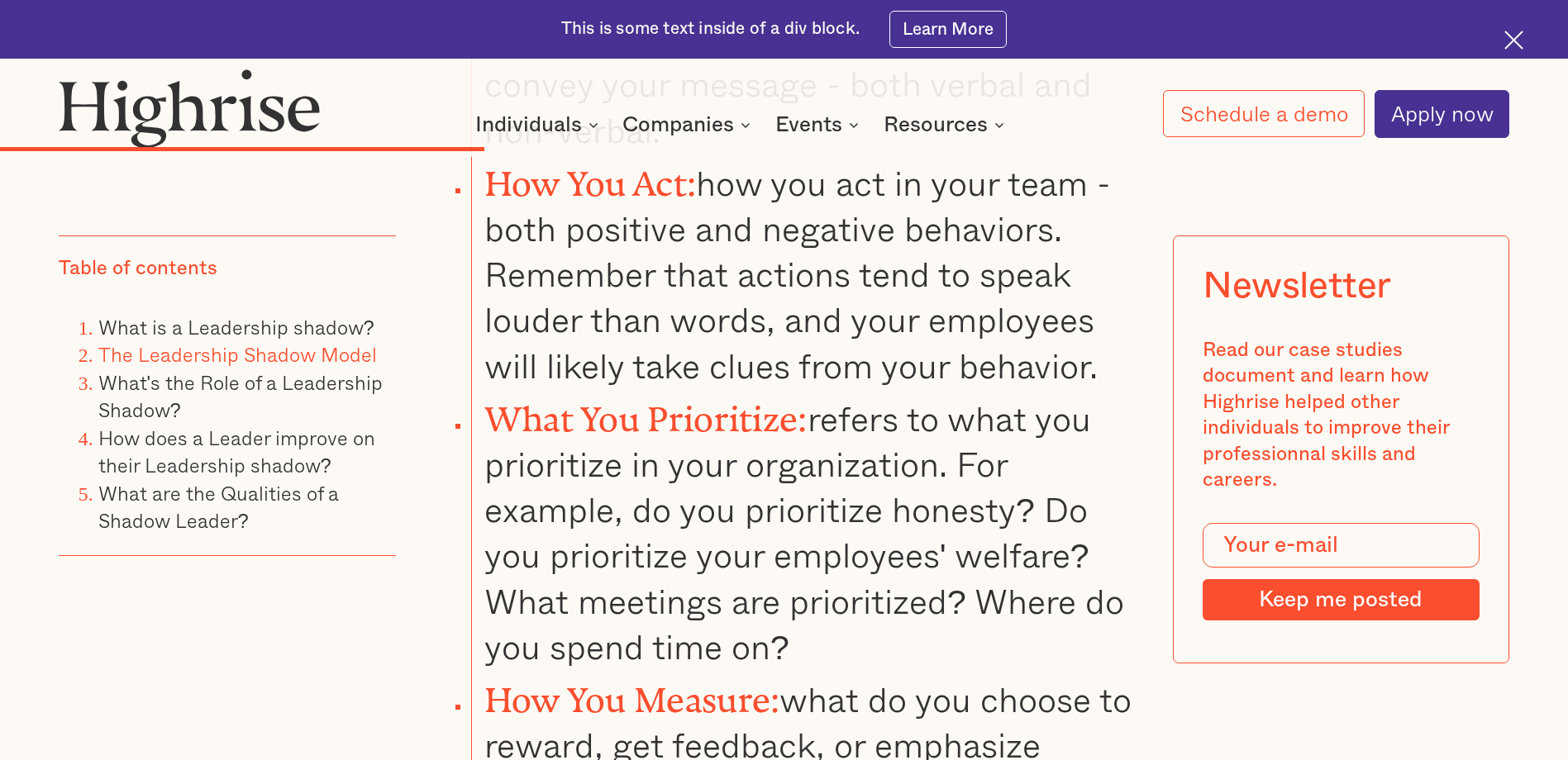
scroll to position [4463, 0]
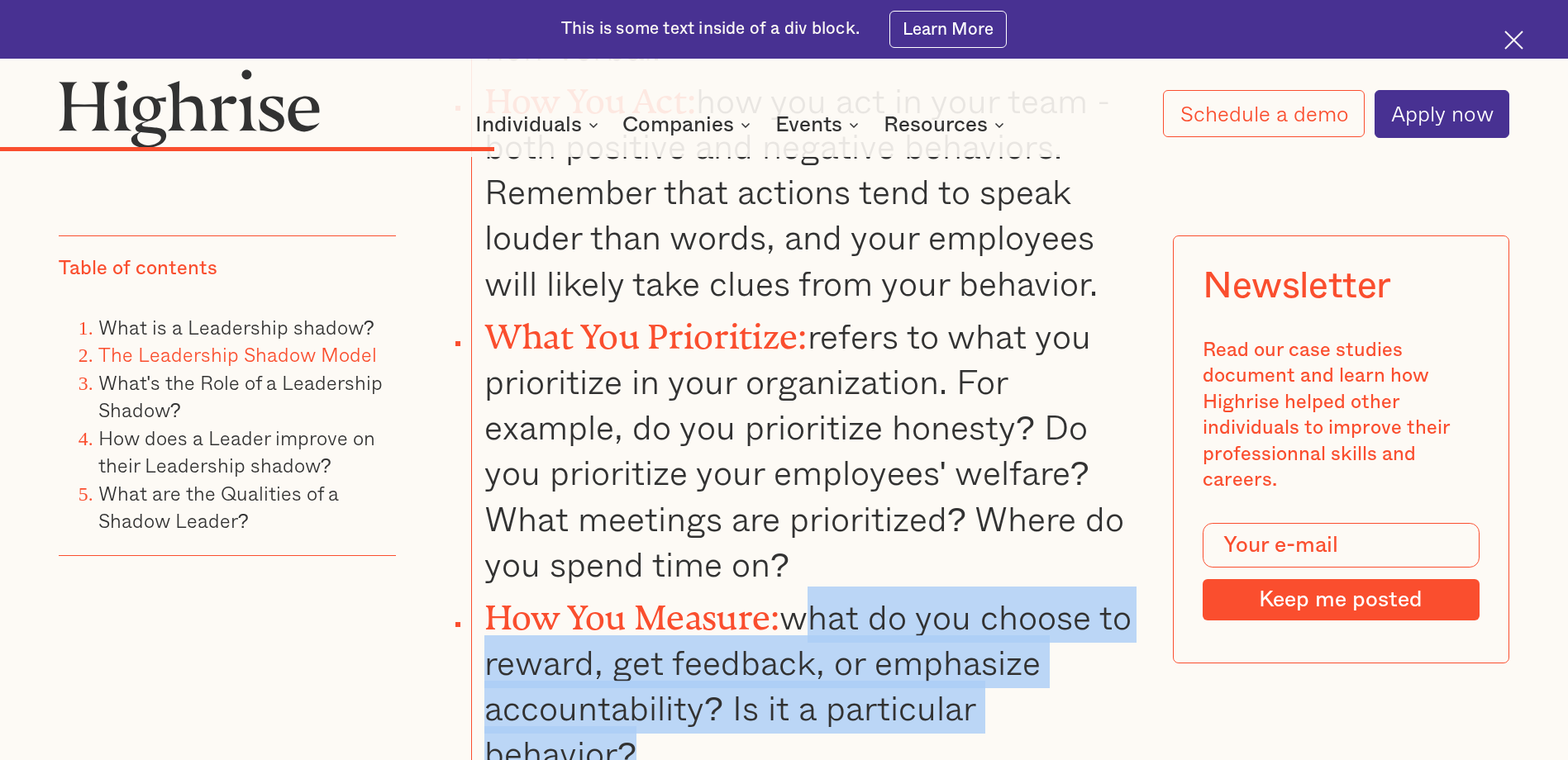
drag, startPoint x: 810, startPoint y: 577, endPoint x: 810, endPoint y: 645, distance: 68.0
click at [810, 645] on li "How You Measure: what do you choose to reward, get feedback, or emphasize accou…" at bounding box center [804, 681] width 665 height 190
click at [810, 644] on li "How You Measure: what do you choose to reward, get feedback, or emphasize accou…" at bounding box center [804, 681] width 665 height 190
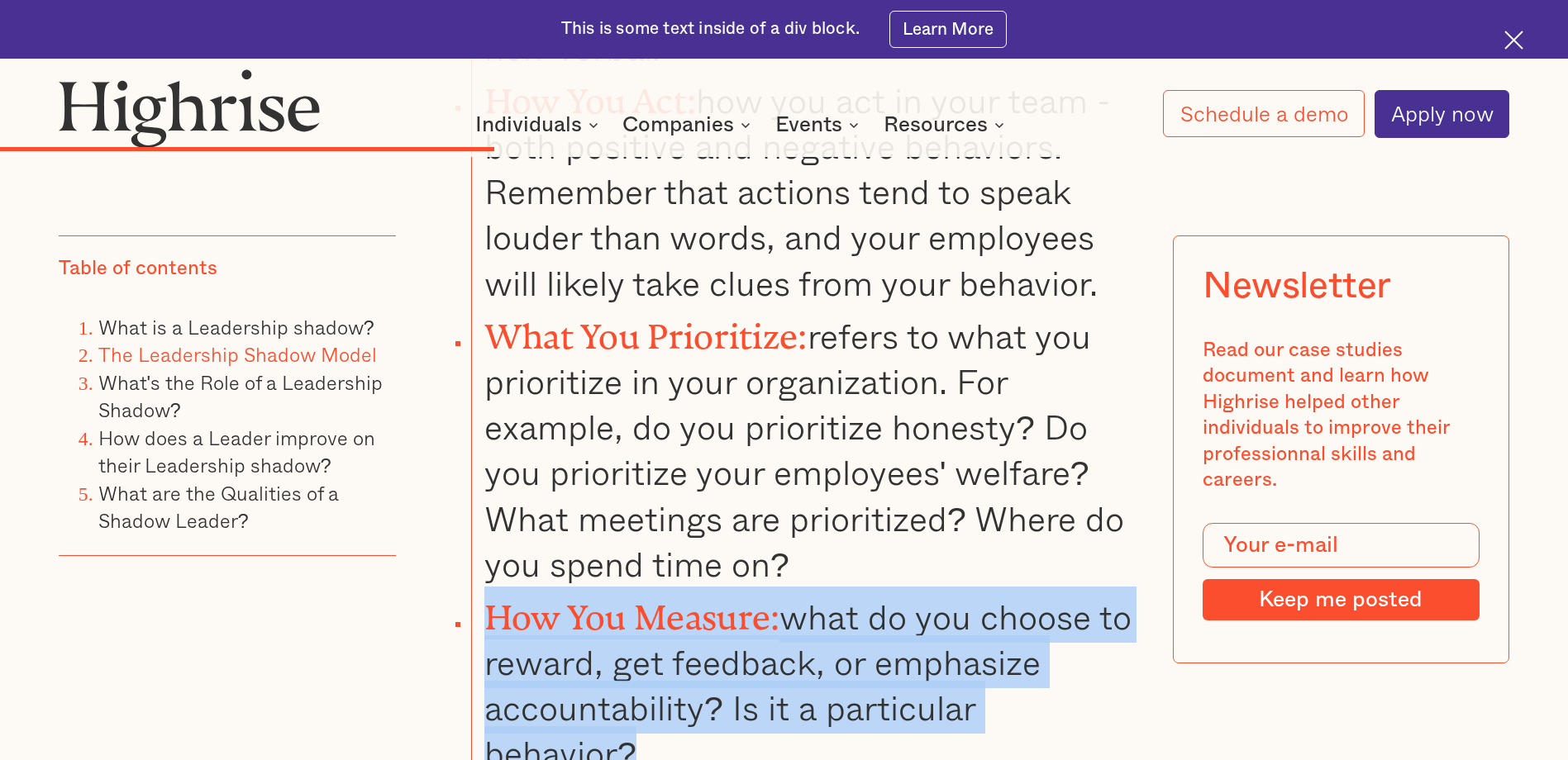
drag, startPoint x: 800, startPoint y: 638, endPoint x: 807, endPoint y: 480, distance: 158.2
click at [807, 480] on ul "What You Say and how you communicate it: This refers to how you convey your mes…" at bounding box center [769, 325] width 734 height 904
click at [808, 479] on li "What You Prioritize: refers to what you prioritize in your organization. For ex…" at bounding box center [804, 446] width 665 height 281
click at [822, 586] on li "How You Measure: what do you choose to reward, get feedback, or emphasize accou…" at bounding box center [804, 681] width 665 height 190
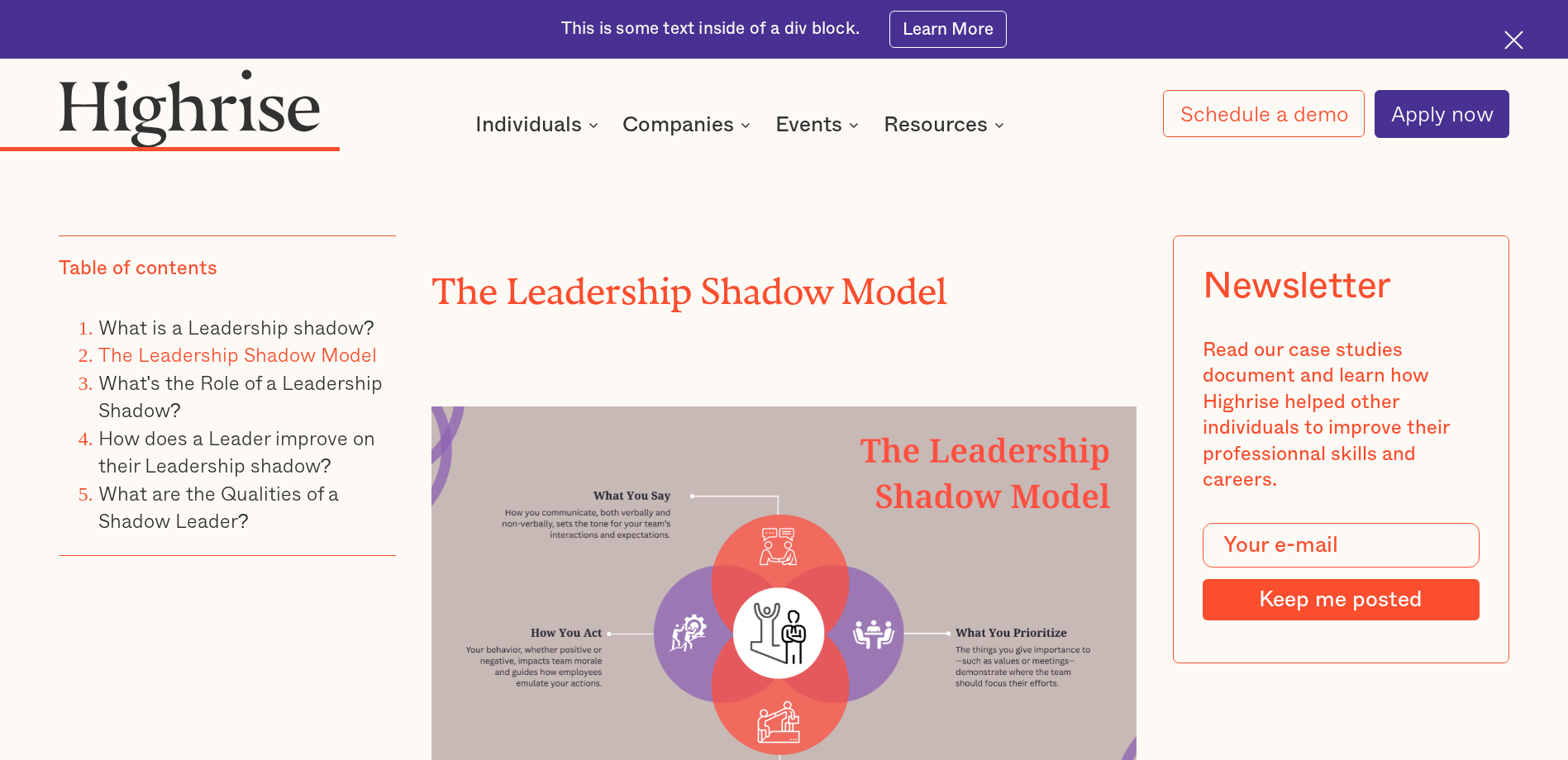
scroll to position [3389, 0]
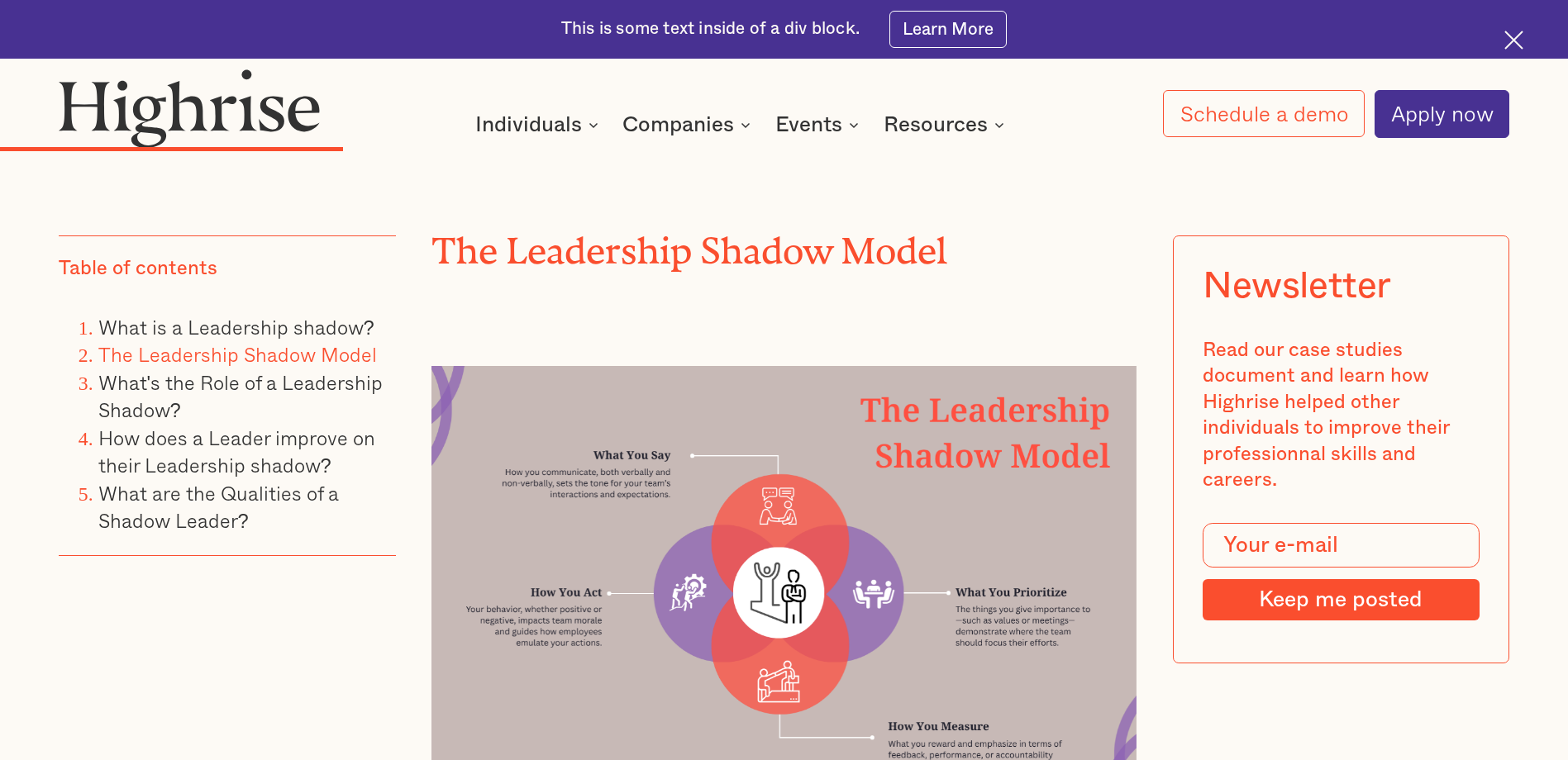
click at [374, 625] on div "Table of contents What is a Leadership shadow? The Leadership Shadow Model What…" at bounding box center [227, 480] width 337 height 490
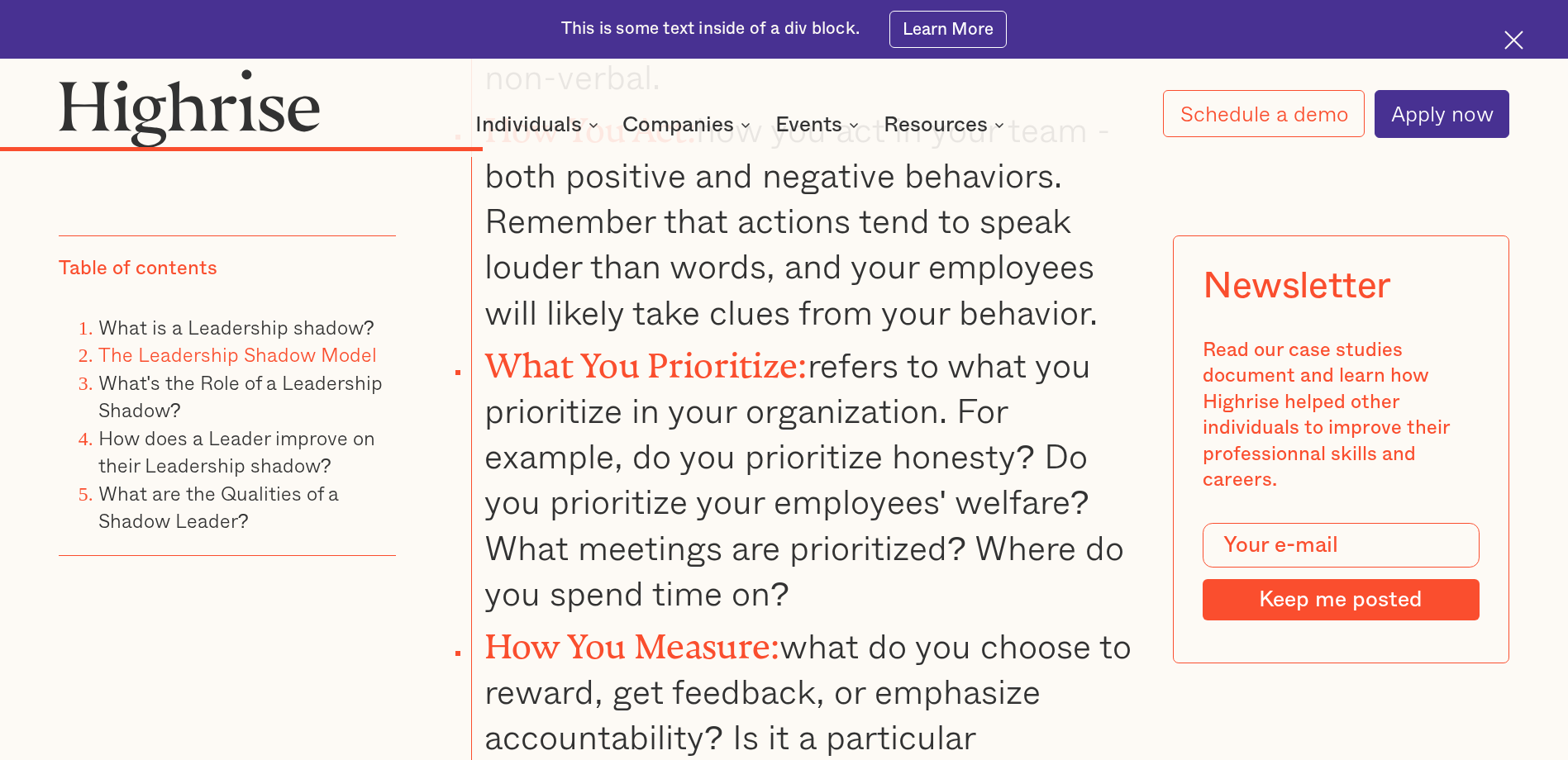
scroll to position [4463, 0]
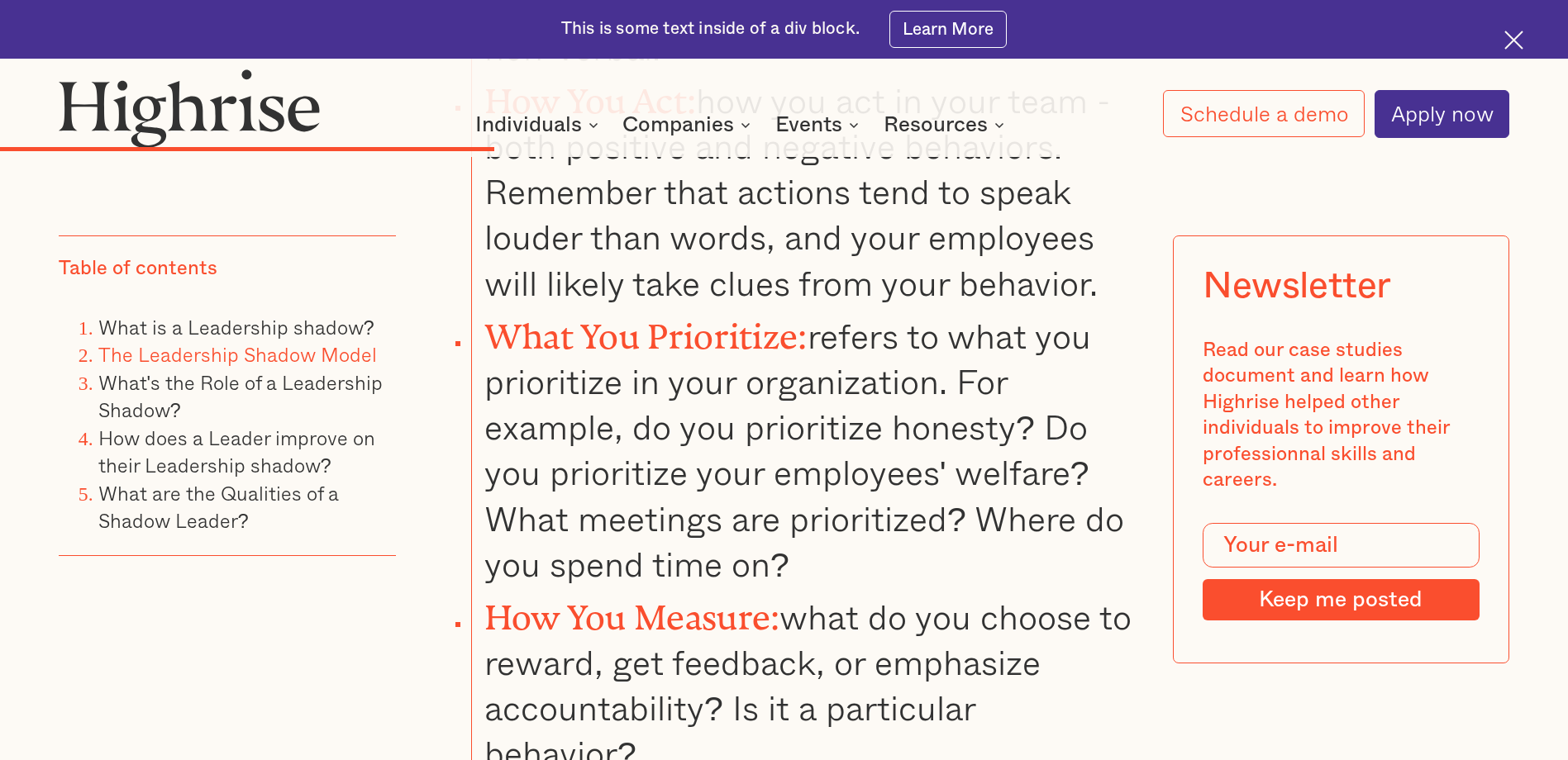
drag, startPoint x: 881, startPoint y: 596, endPoint x: 888, endPoint y: 580, distance: 17.5
click at [889, 586] on li "How You Measure: what do you choose to reward, get feedback, or emphasize accou…" at bounding box center [804, 681] width 665 height 190
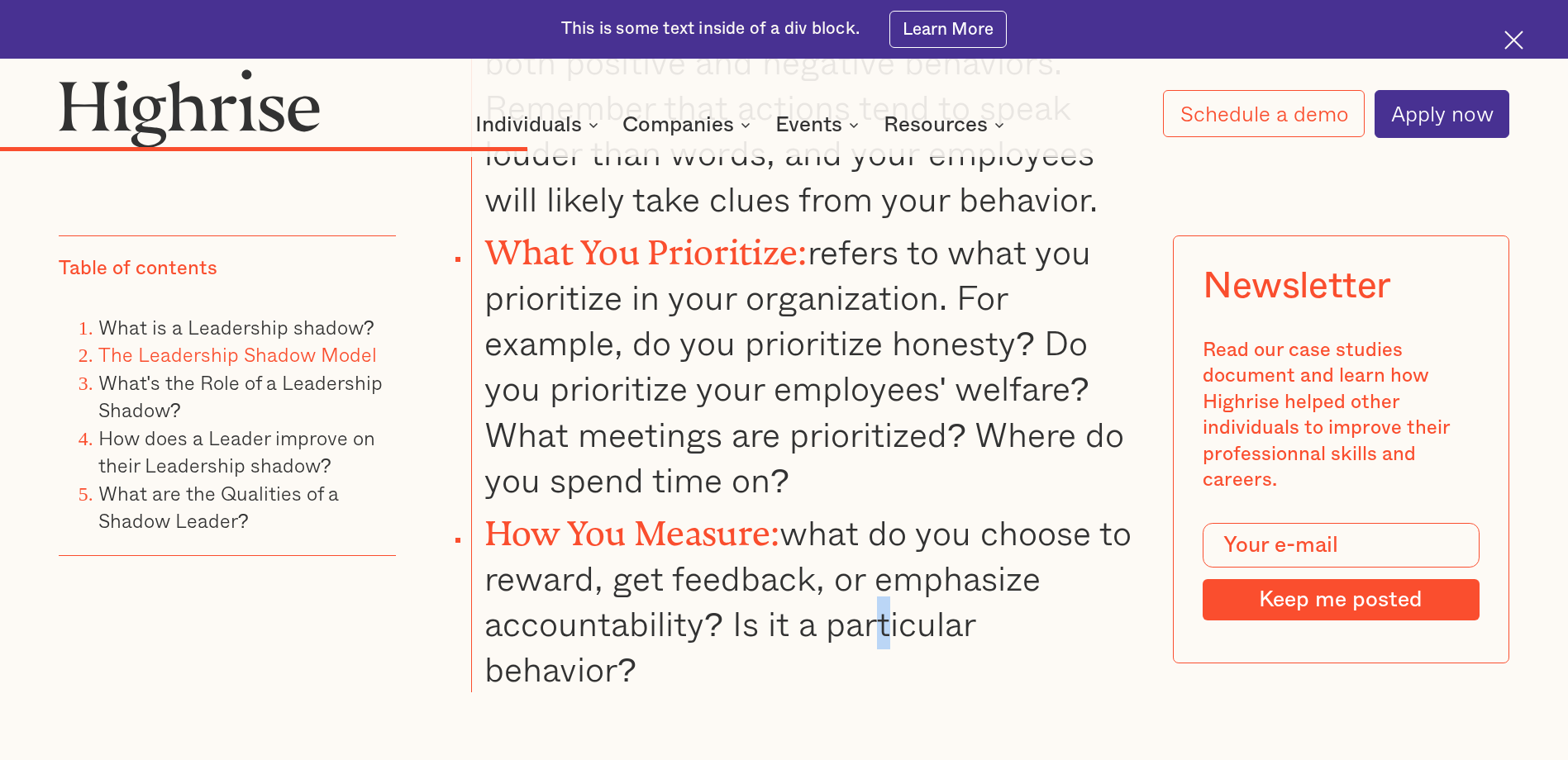
scroll to position [4794, 0]
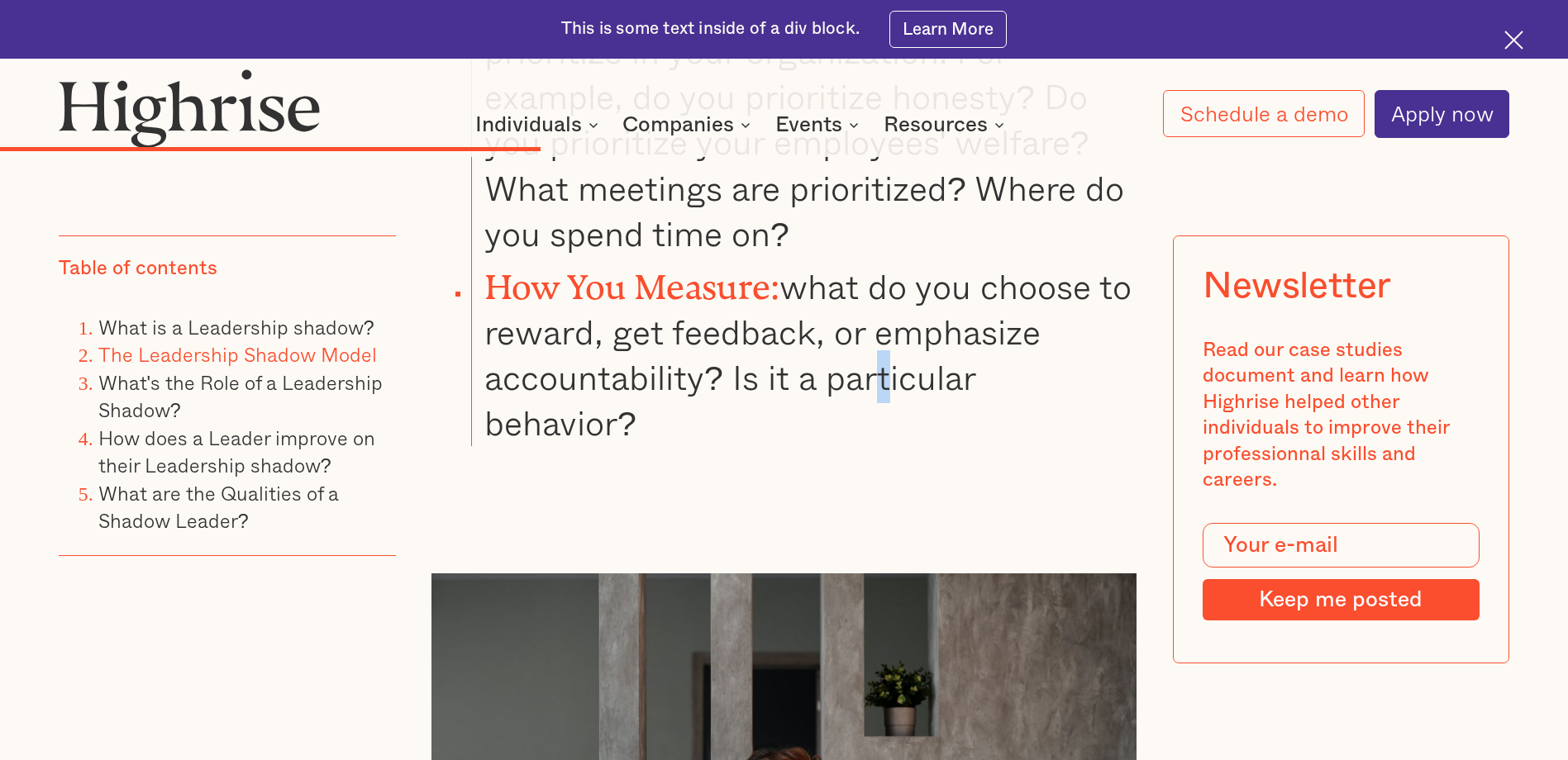
click at [704, 334] on li "How You Measure: what do you choose to reward, get feedback, or emphasize accou…" at bounding box center [804, 351] width 665 height 190
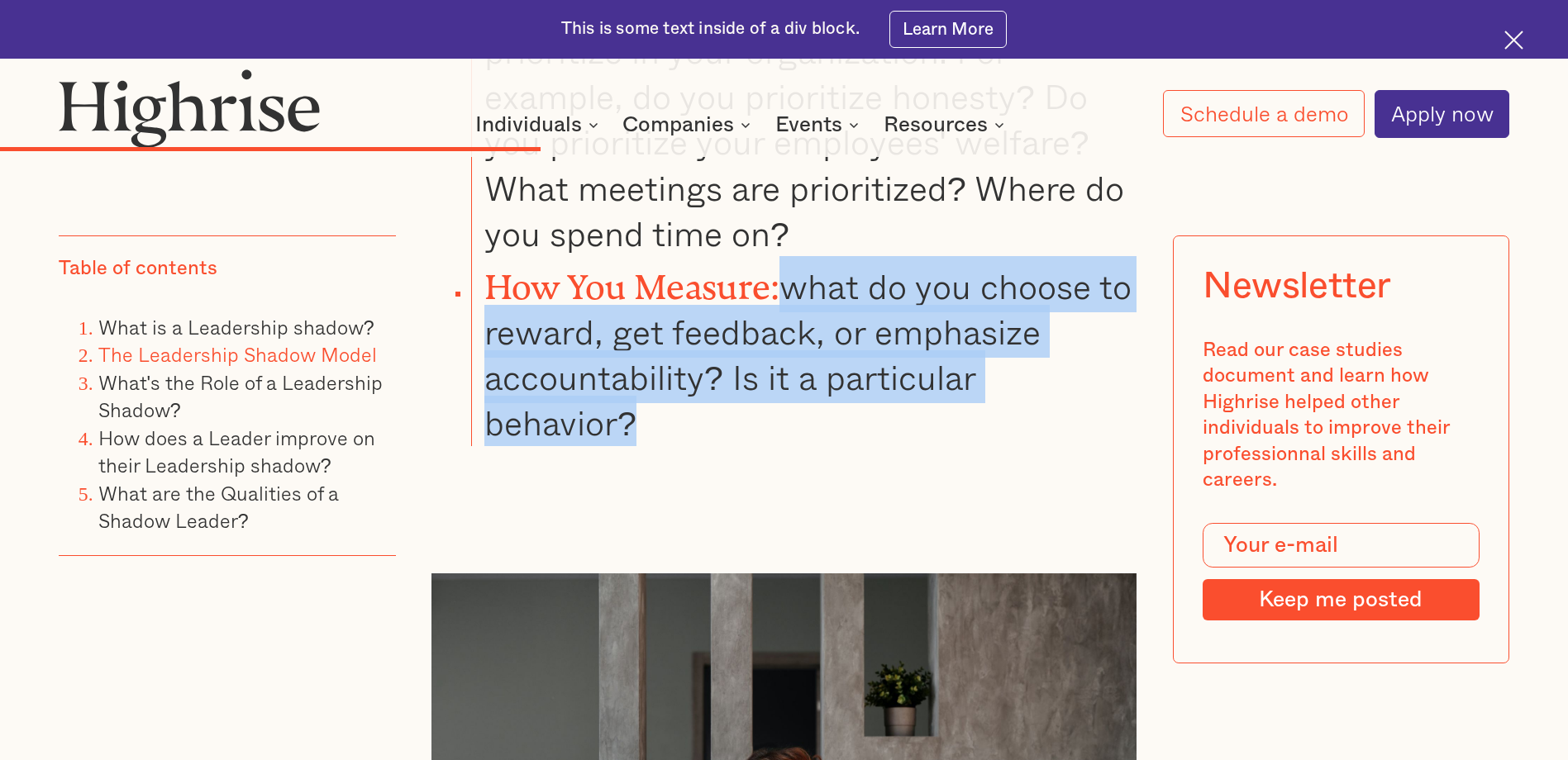
drag, startPoint x: 659, startPoint y: 274, endPoint x: 793, endPoint y: 179, distance: 164.3
click at [793, 256] on li "How You Measure: what do you choose to reward, get feedback, or emphasize accou…" at bounding box center [804, 351] width 665 height 190
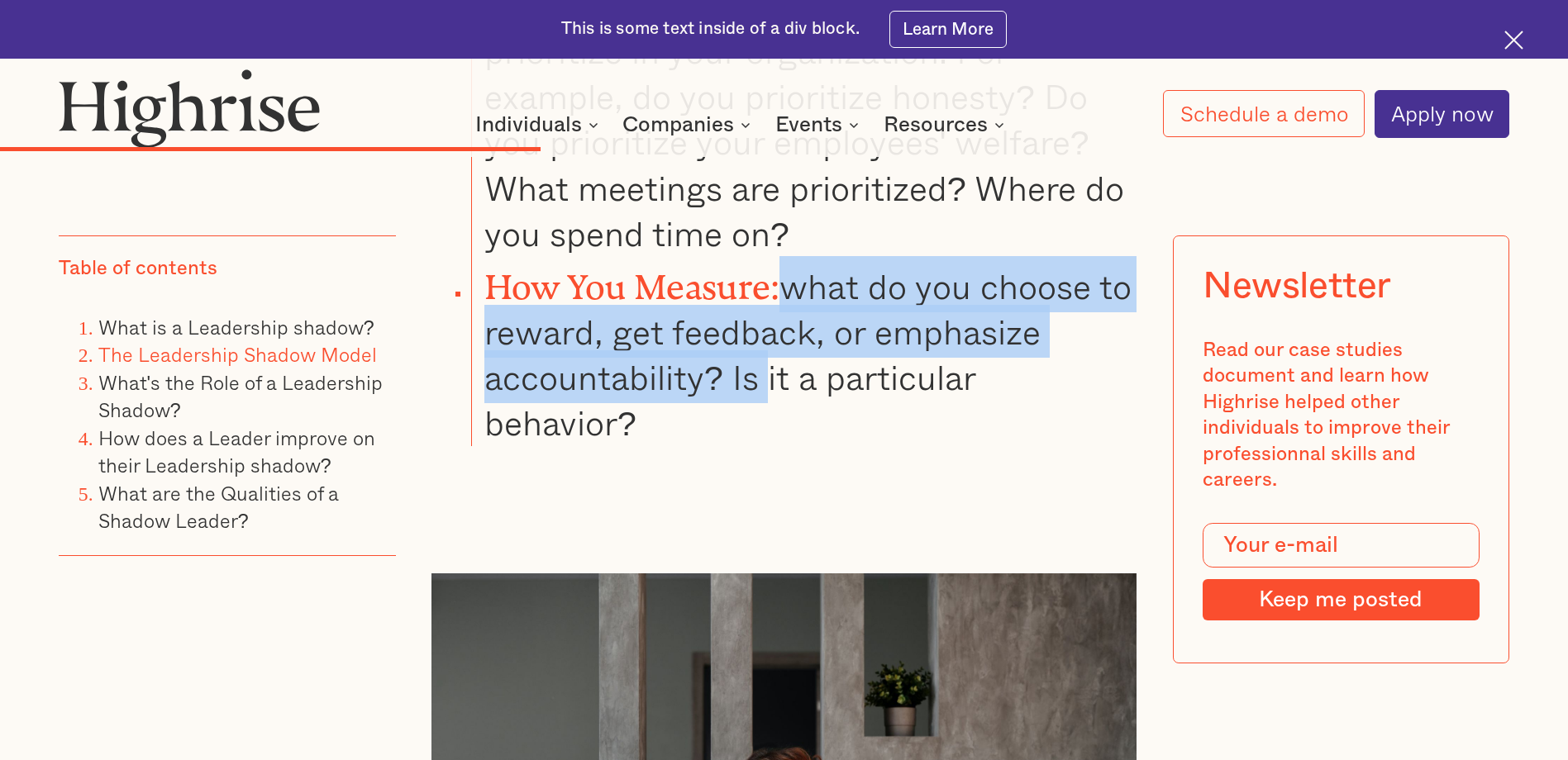
drag, startPoint x: 792, startPoint y: 185, endPoint x: 769, endPoint y: 290, distance: 107.5
click at [769, 290] on li "How You Measure: what do you choose to reward, get feedback, or emphasize accou…" at bounding box center [804, 351] width 665 height 190
click at [768, 290] on li "How You Measure: what do you choose to reward, get feedback, or emphasize accou…" at bounding box center [804, 351] width 665 height 190
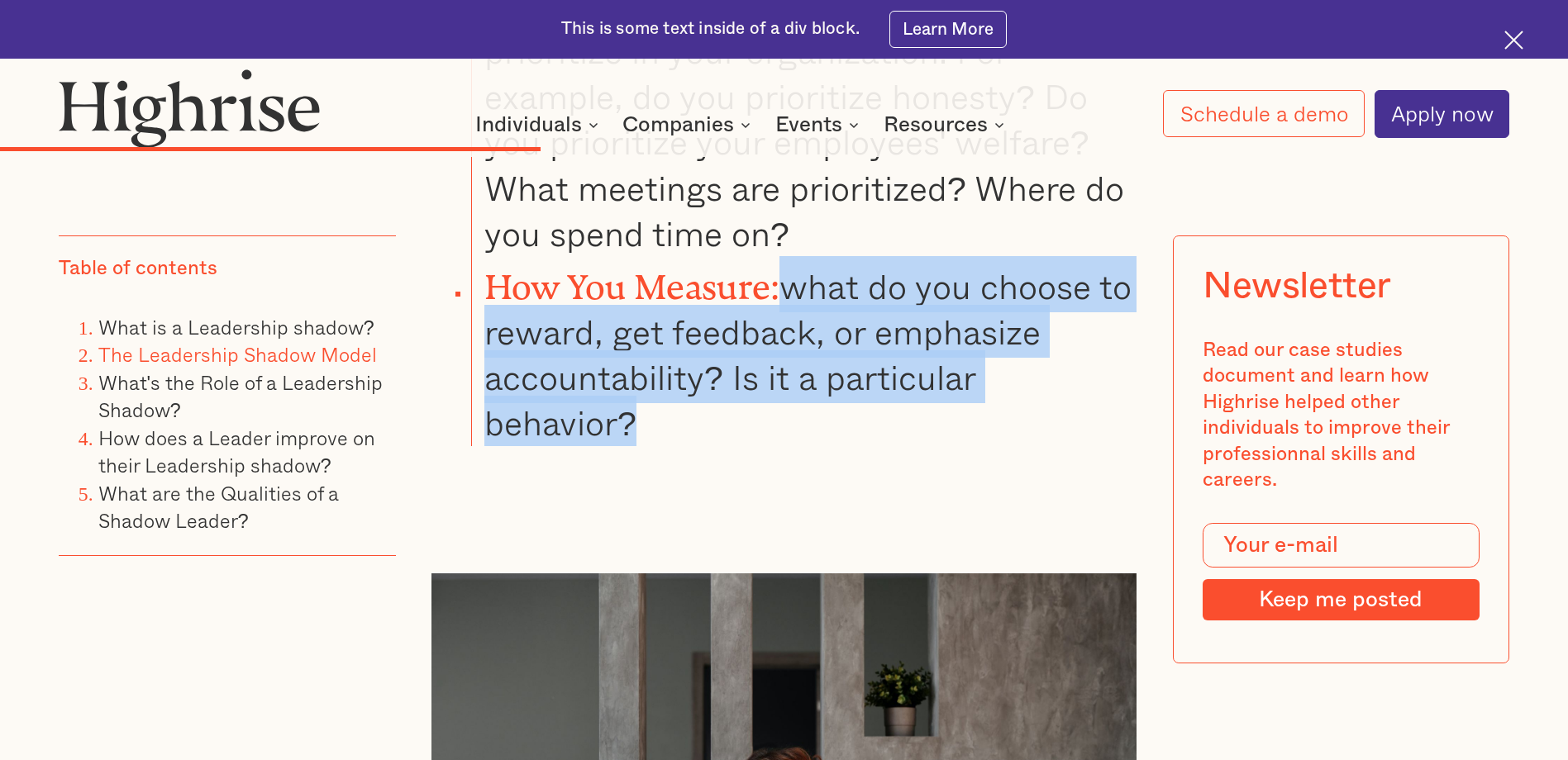
drag, startPoint x: 767, startPoint y: 304, endPoint x: 796, endPoint y: 176, distance: 131.2
click at [796, 256] on li "How You Measure: what do you choose to reward, get feedback, or emphasize accou…" at bounding box center [804, 351] width 665 height 190
drag, startPoint x: 796, startPoint y: 176, endPoint x: 783, endPoint y: 197, distance: 24.7
click at [796, 256] on li "How You Measure: what do you choose to reward, get feedback, or emphasize accou…" at bounding box center [804, 351] width 665 height 190
drag, startPoint x: 741, startPoint y: 261, endPoint x: 795, endPoint y: 190, distance: 89.2
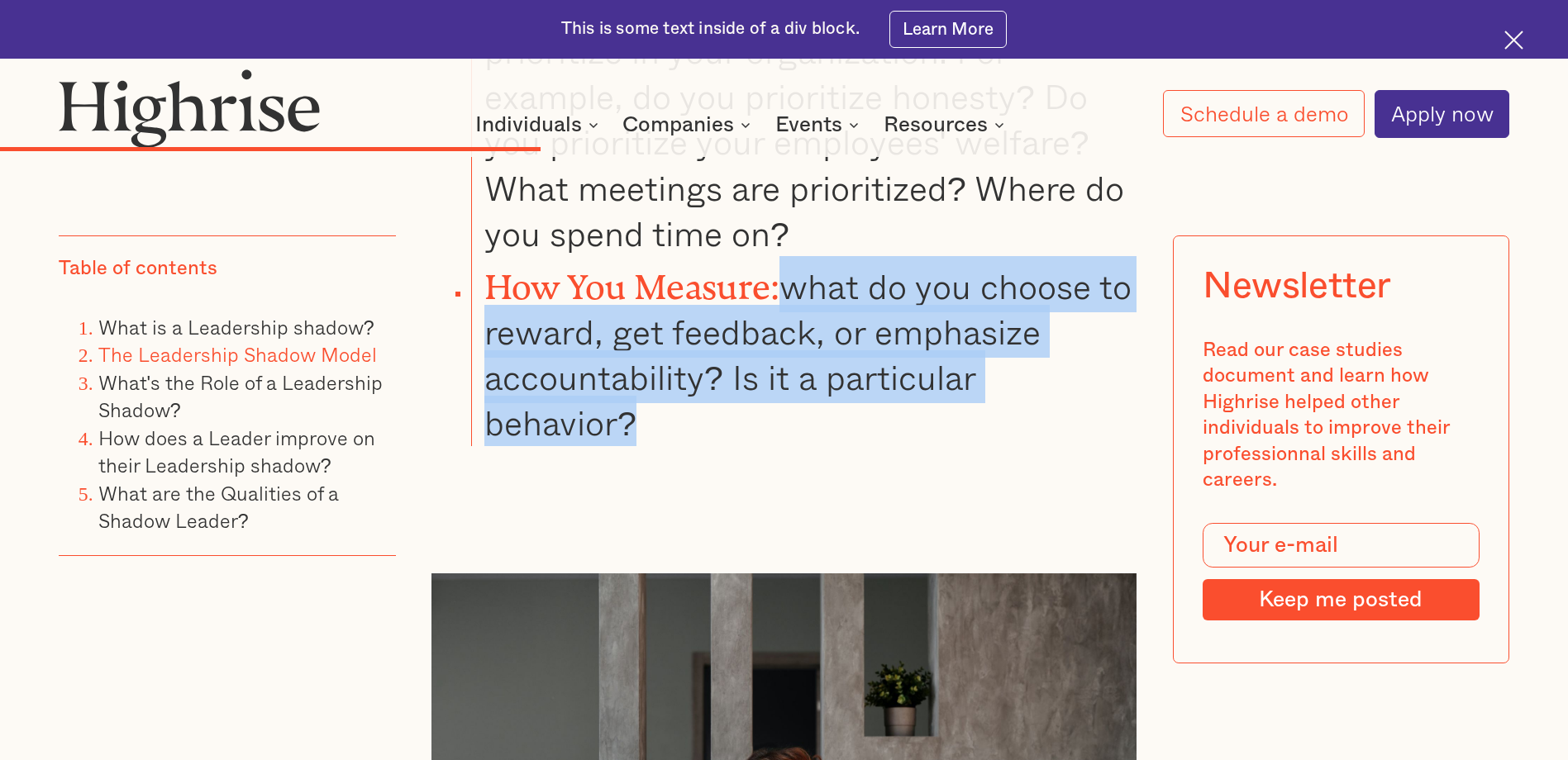
click at [795, 256] on li "How You Measure: what do you choose to reward, get feedback, or emphasize accou…" at bounding box center [804, 351] width 665 height 190
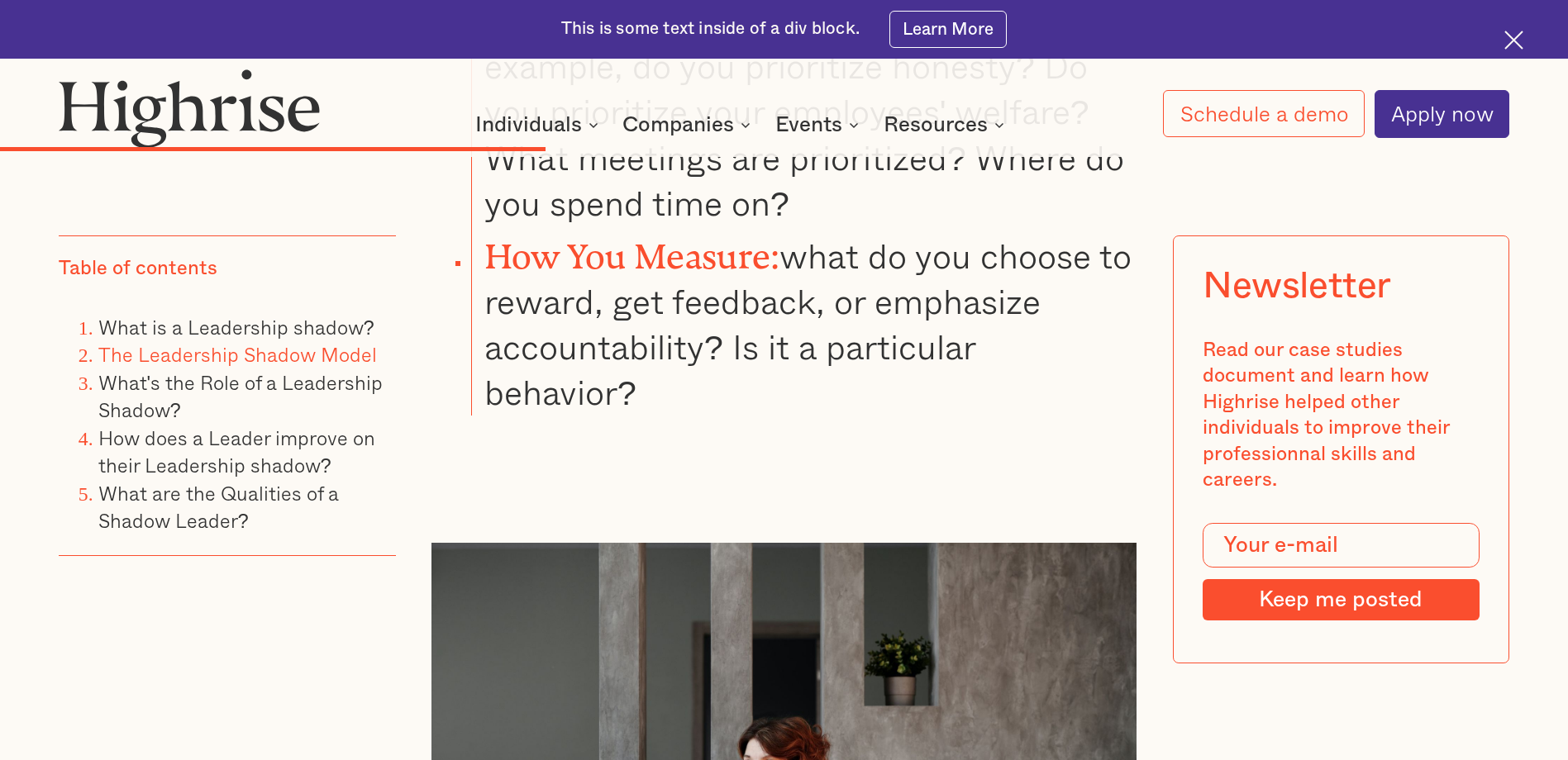
scroll to position [4827, 0]
